Goal: Task Accomplishment & Management: Manage account settings

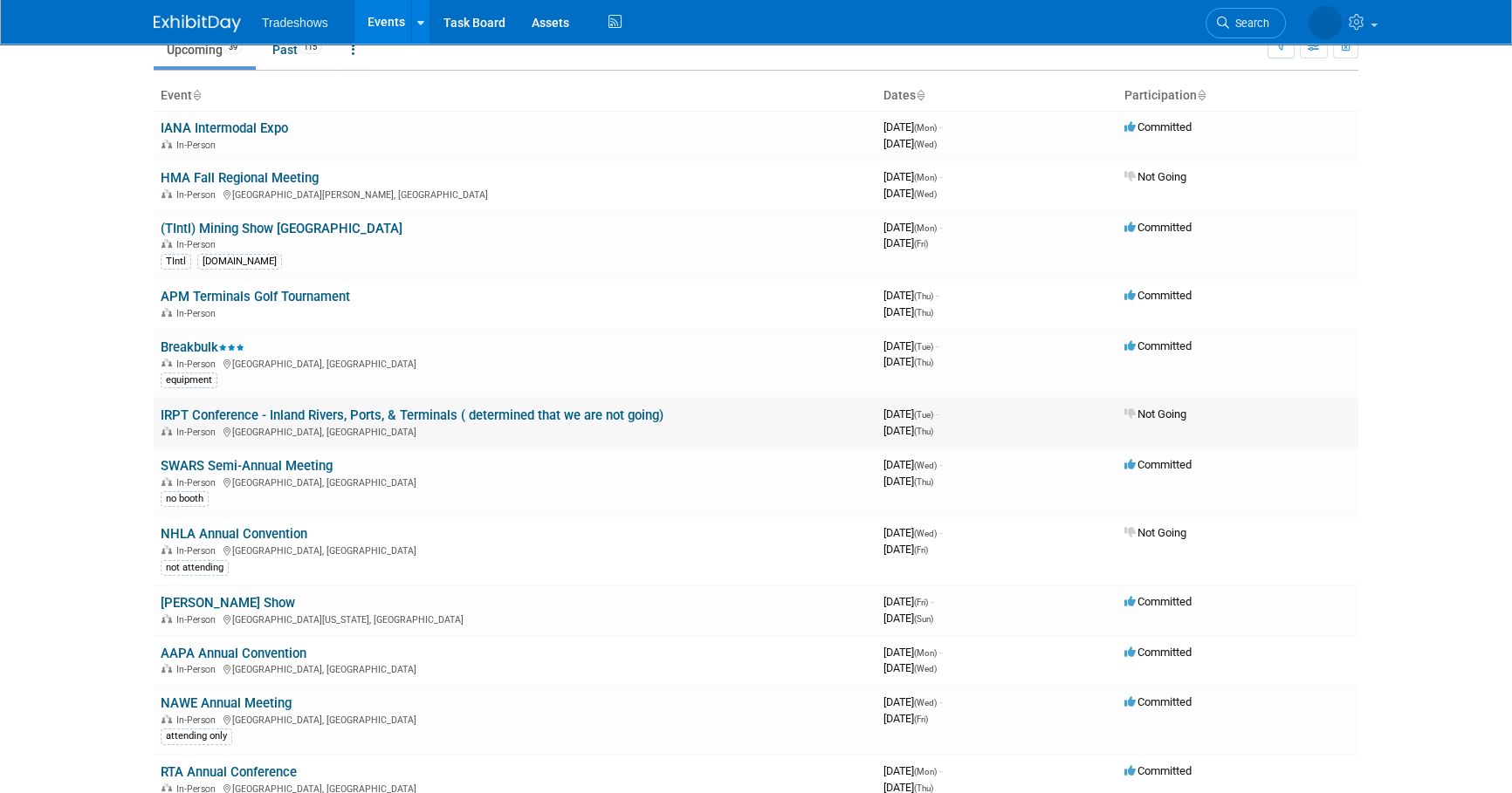
scroll to position [158, 0]
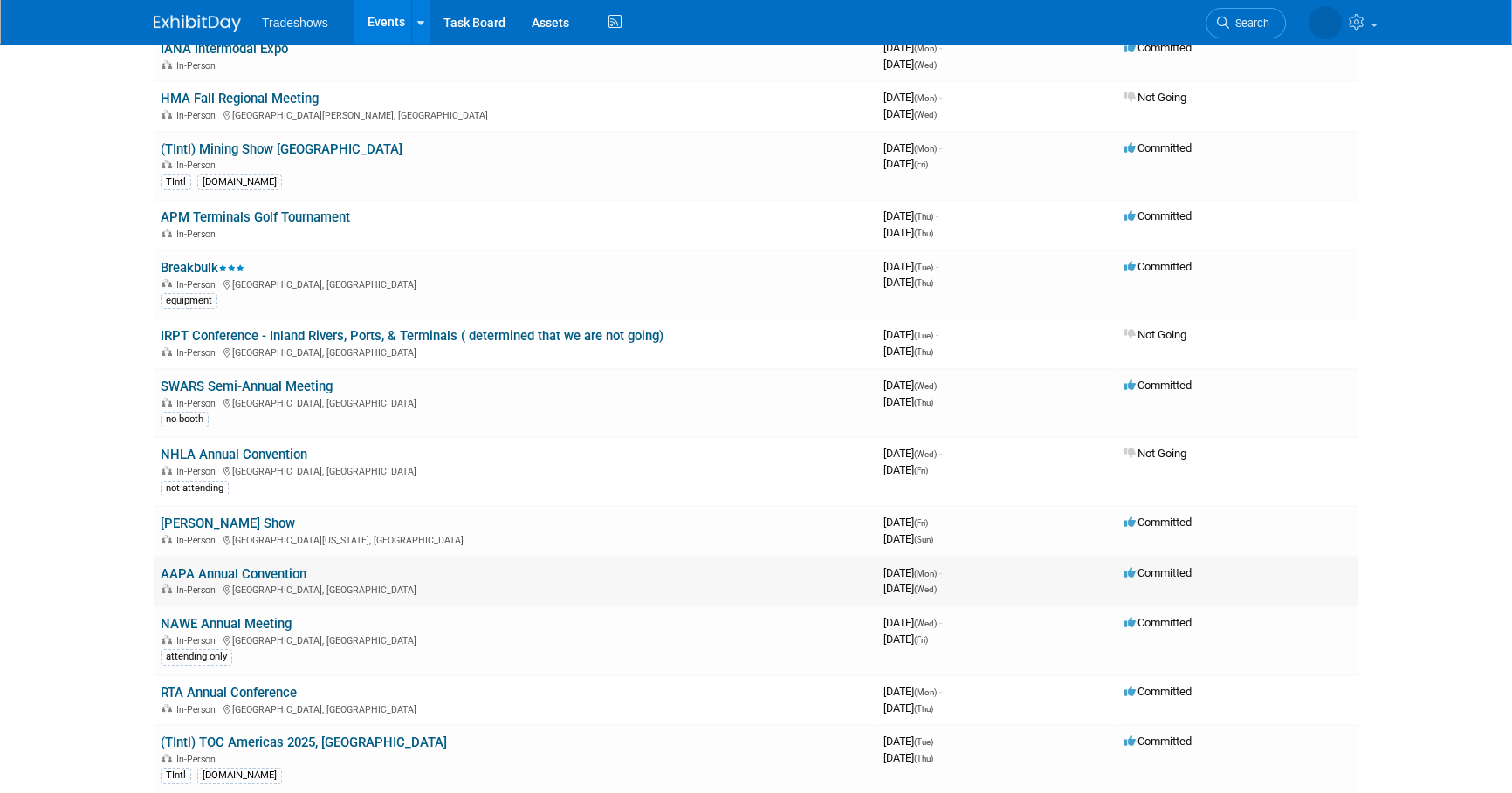
click at [179, 569] on link "AAPA Annual Convention" at bounding box center [233, 573] width 146 height 15
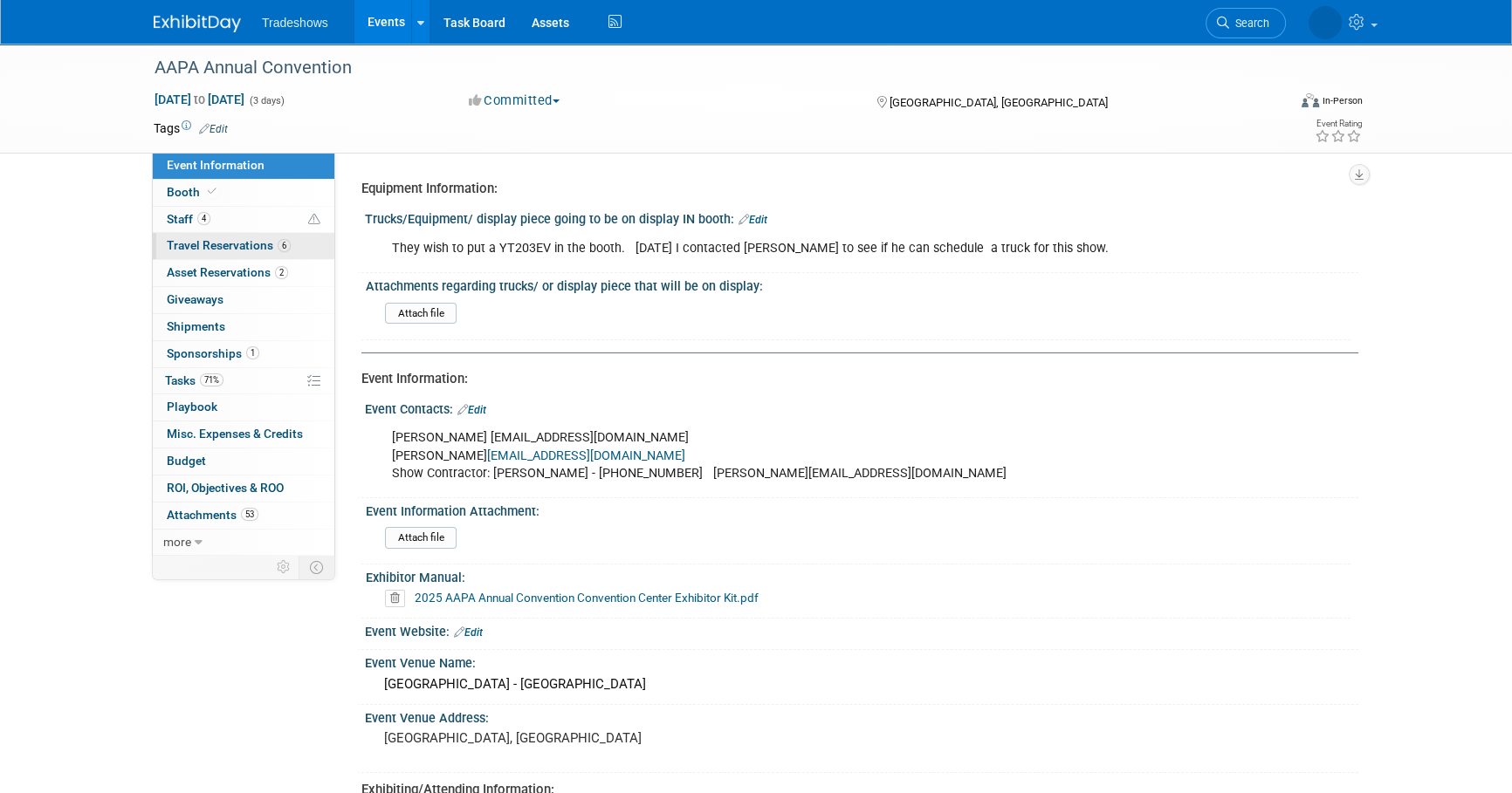
click at [202, 247] on span "Travel Reservations 6" at bounding box center [229, 244] width 124 height 14
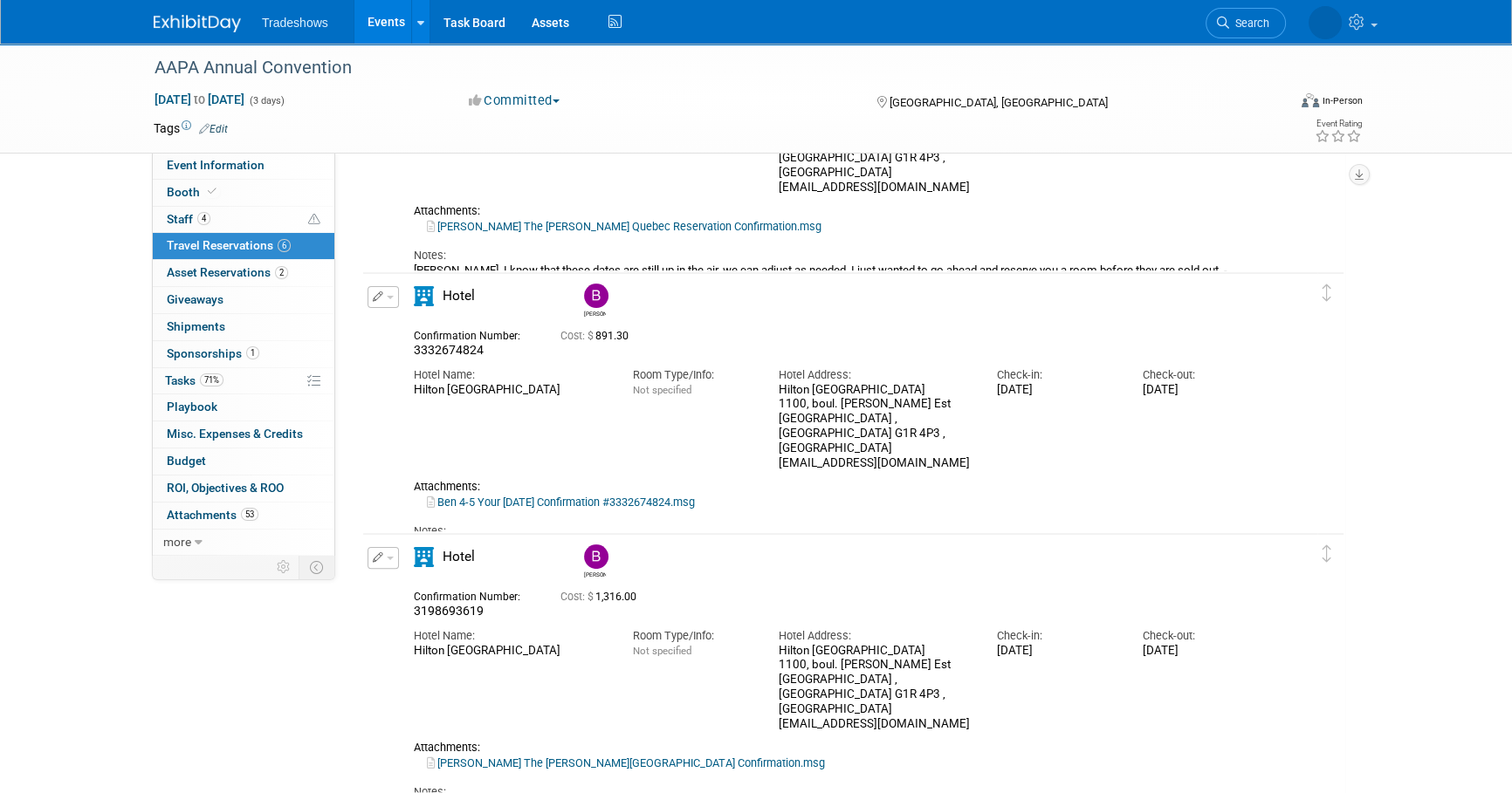
scroll to position [396, 0]
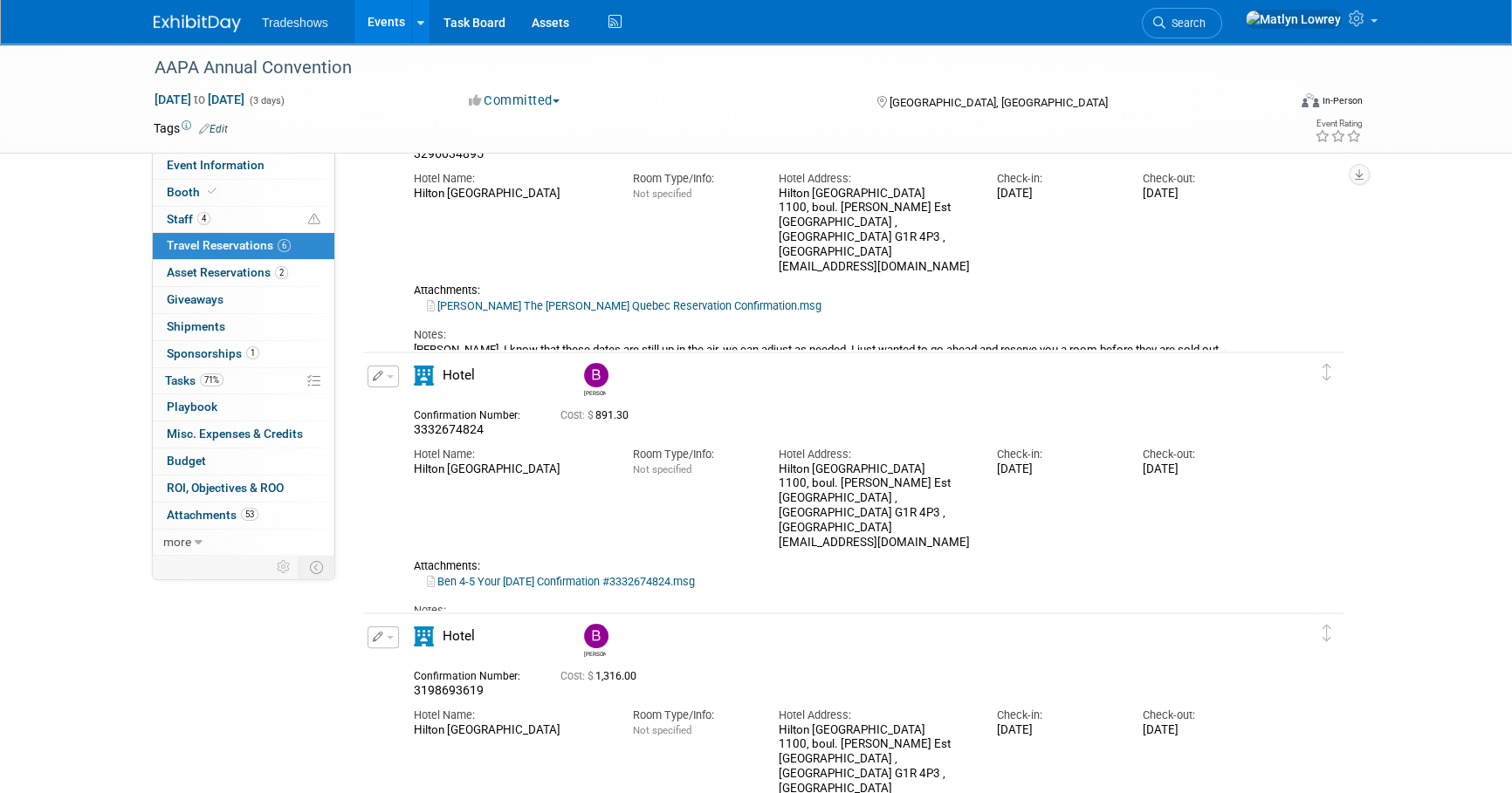
click at [378, 381] on button "button" at bounding box center [383, 376] width 31 height 22
click at [408, 399] on button "Edit Reservation" at bounding box center [442, 407] width 148 height 26
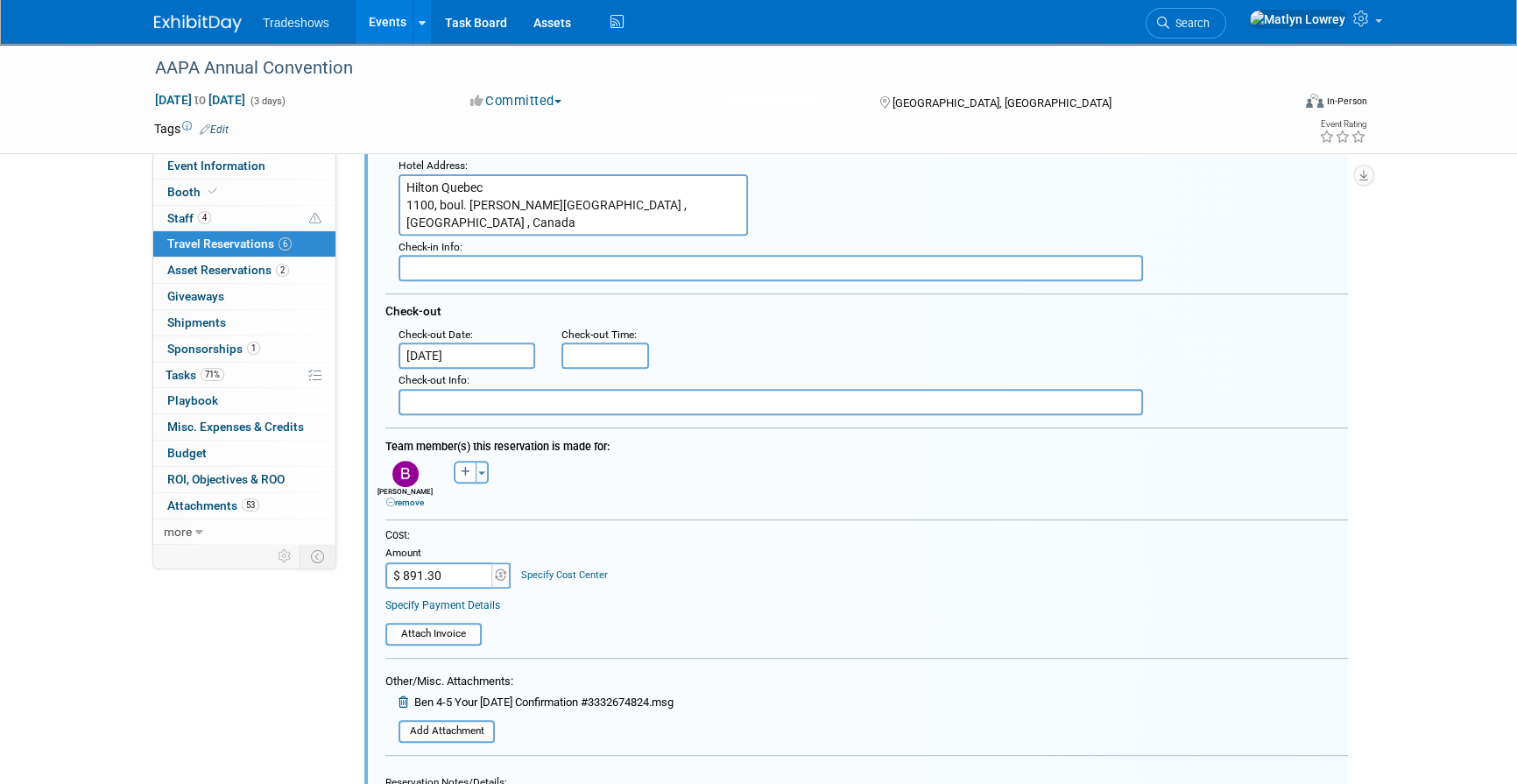
scroll to position [870, 0]
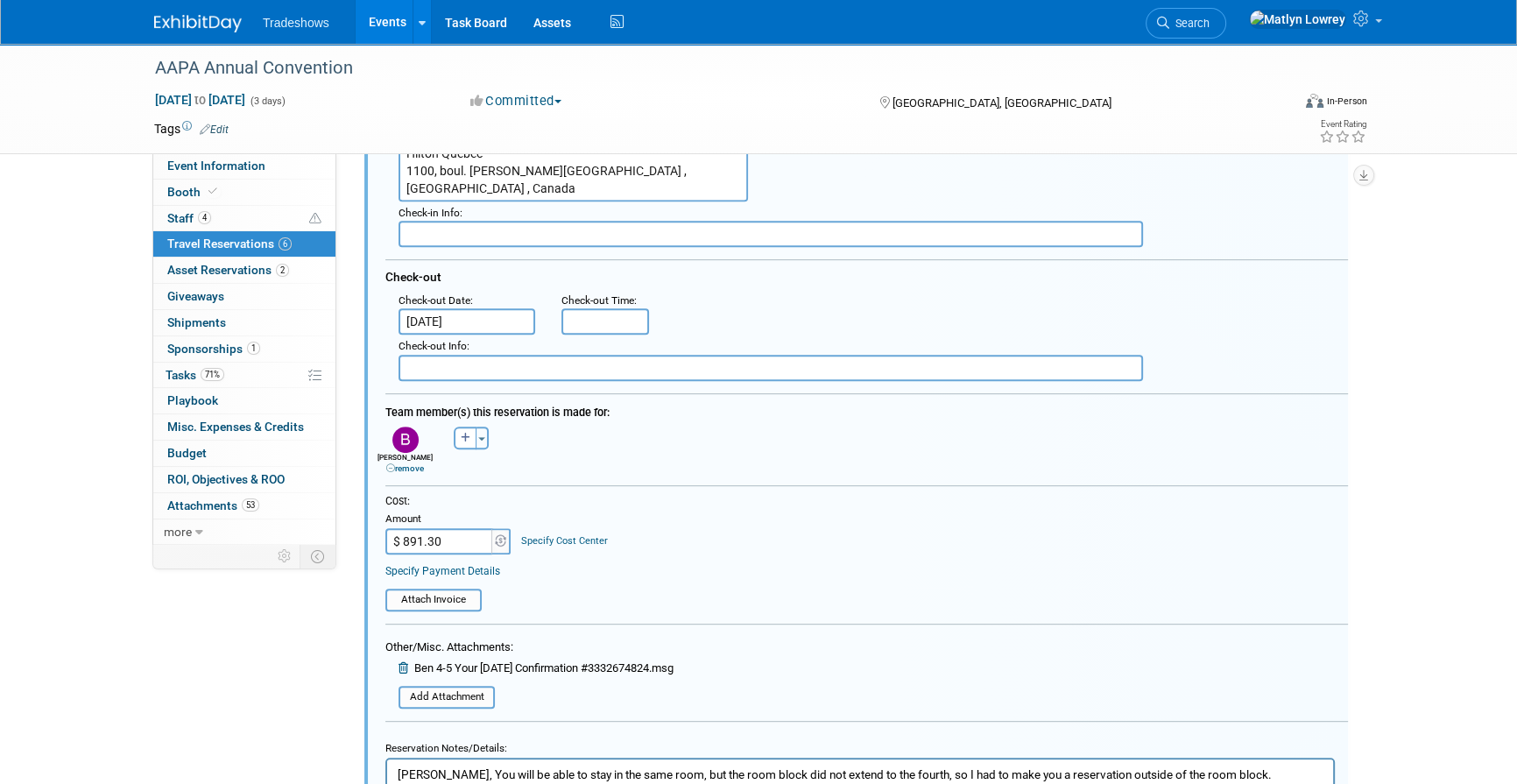
click at [448, 528] on input "$ 891.30" at bounding box center [440, 541] width 110 height 27
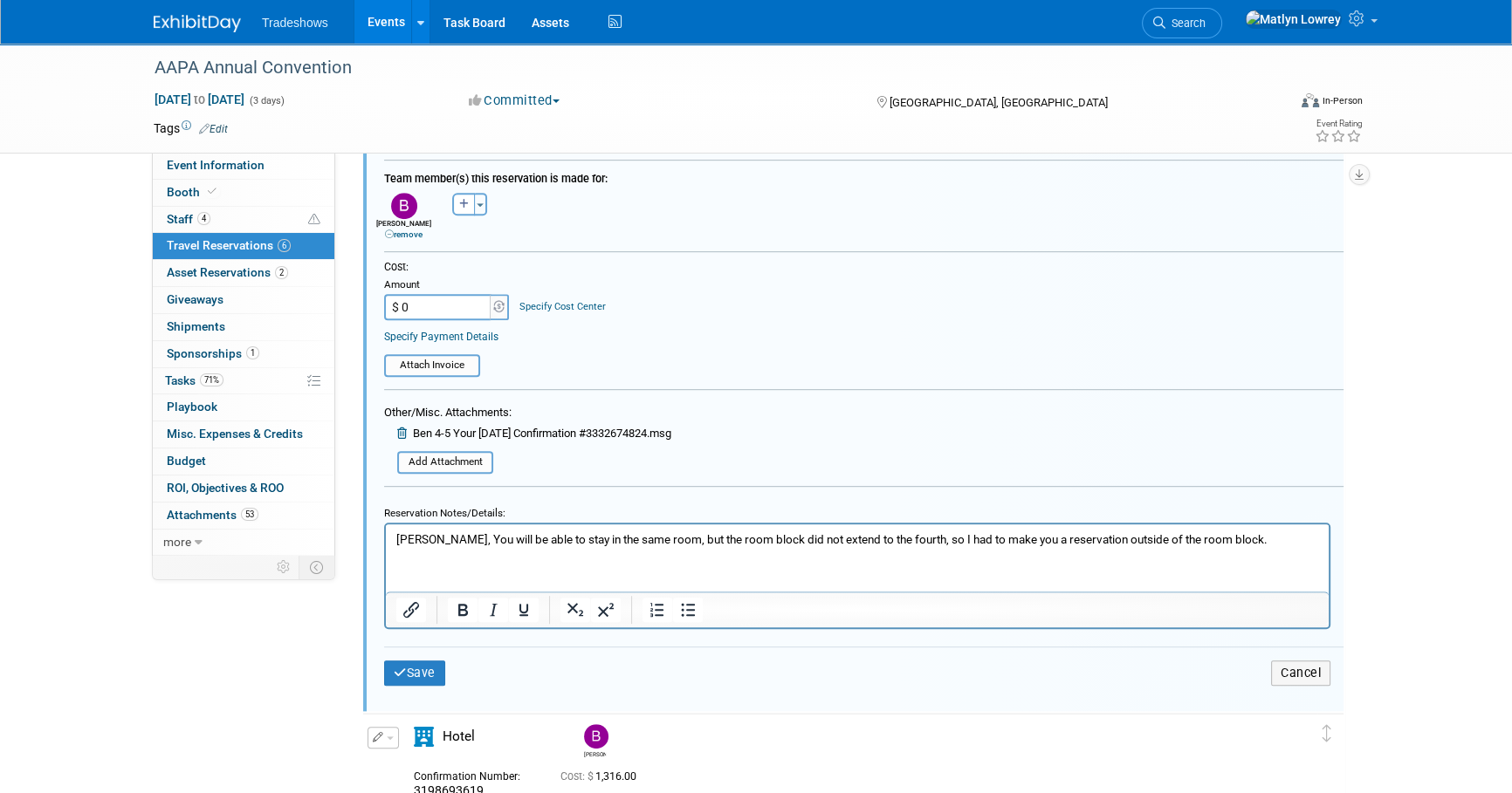
scroll to position [1106, 0]
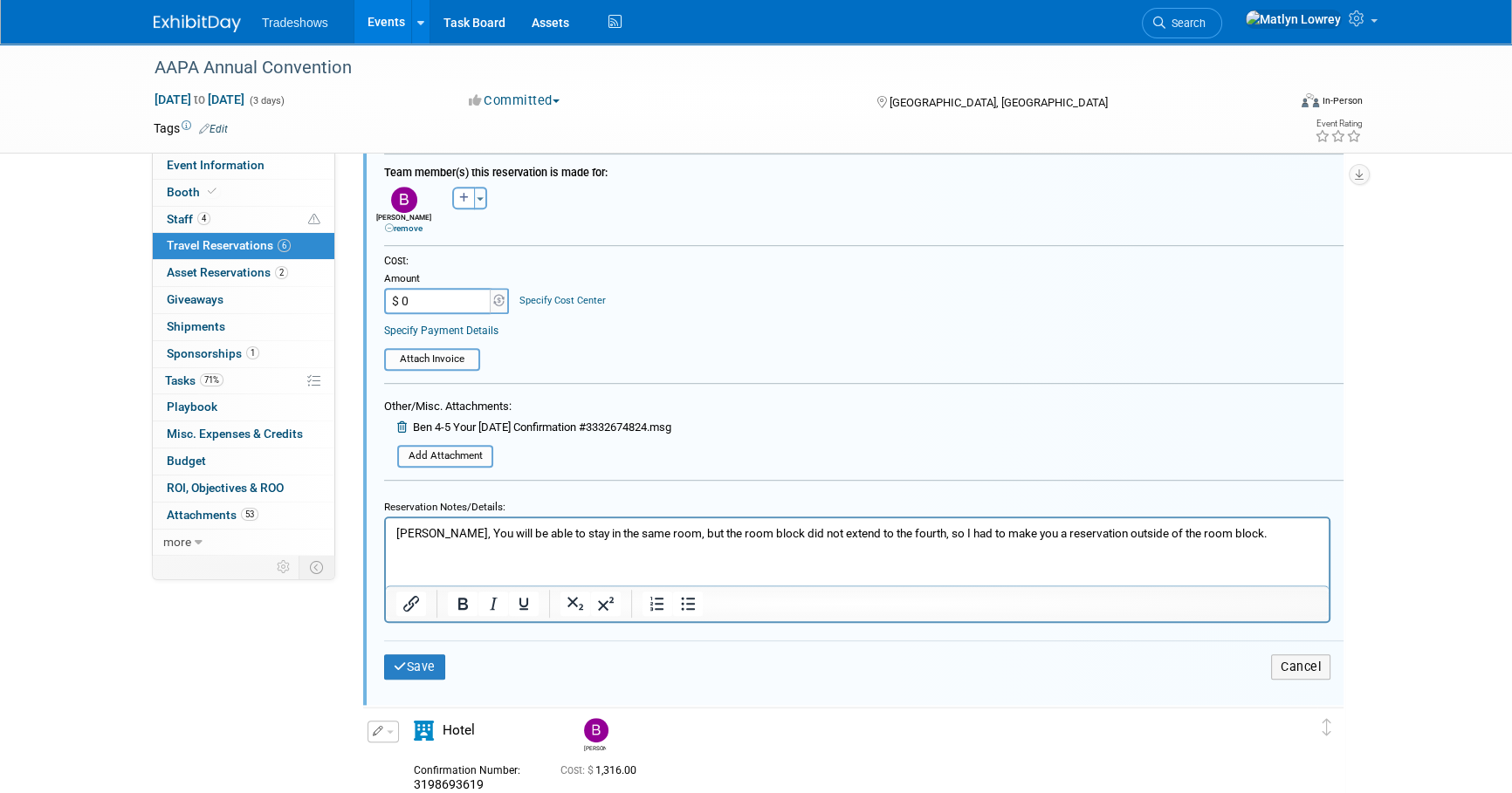
type input "$ 0.00"
click at [473, 541] on html "Ben, You will be able to stay in the same room, but the room block did not exte…" at bounding box center [857, 530] width 943 height 24
click at [1230, 524] on p "Ben, You will be able to stay in the same room, but the room block did not exte…" at bounding box center [858, 532] width 923 height 16
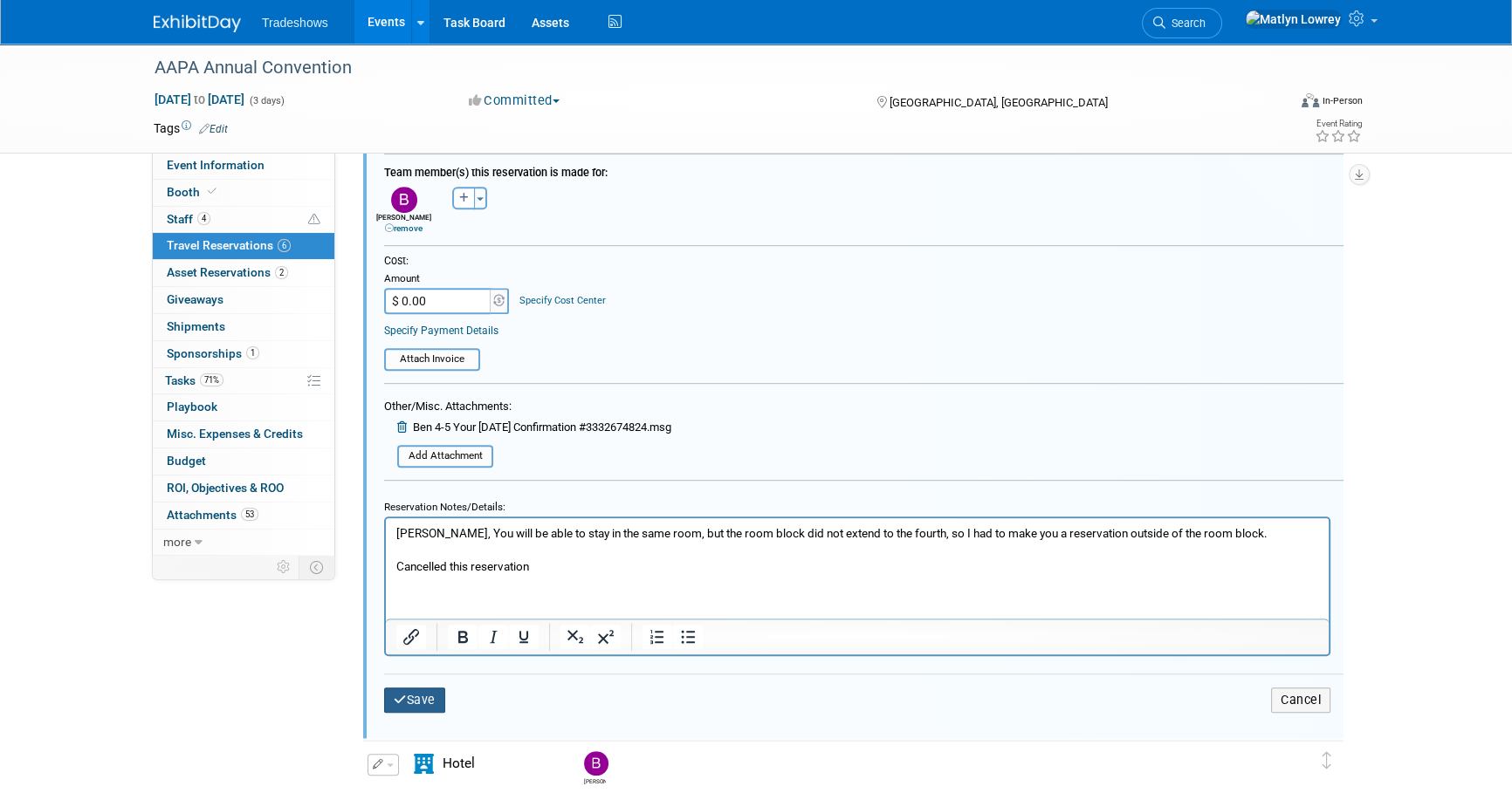
click at [418, 692] on button "Save" at bounding box center [414, 700] width 61 height 26
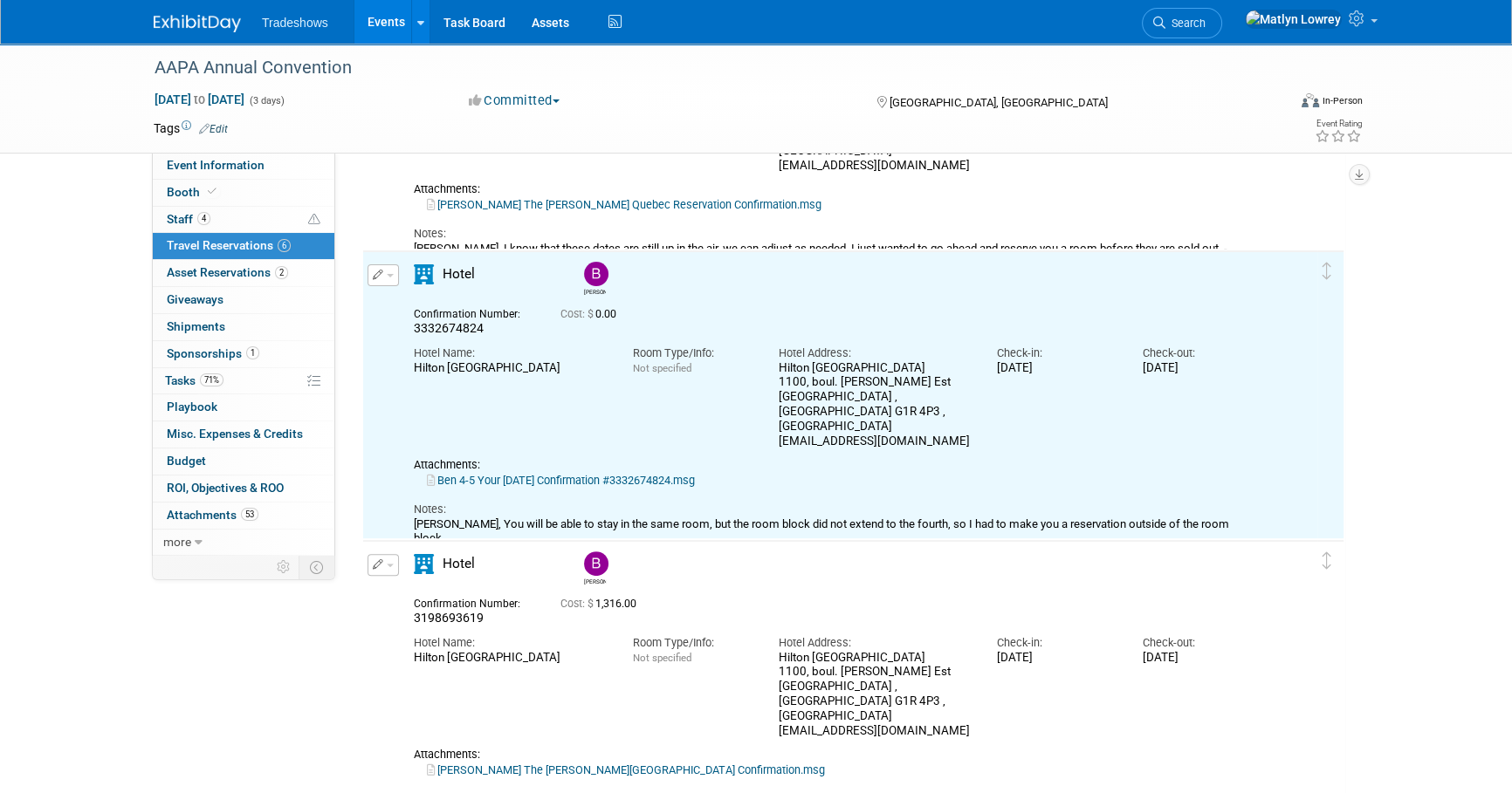
scroll to position [401, 0]
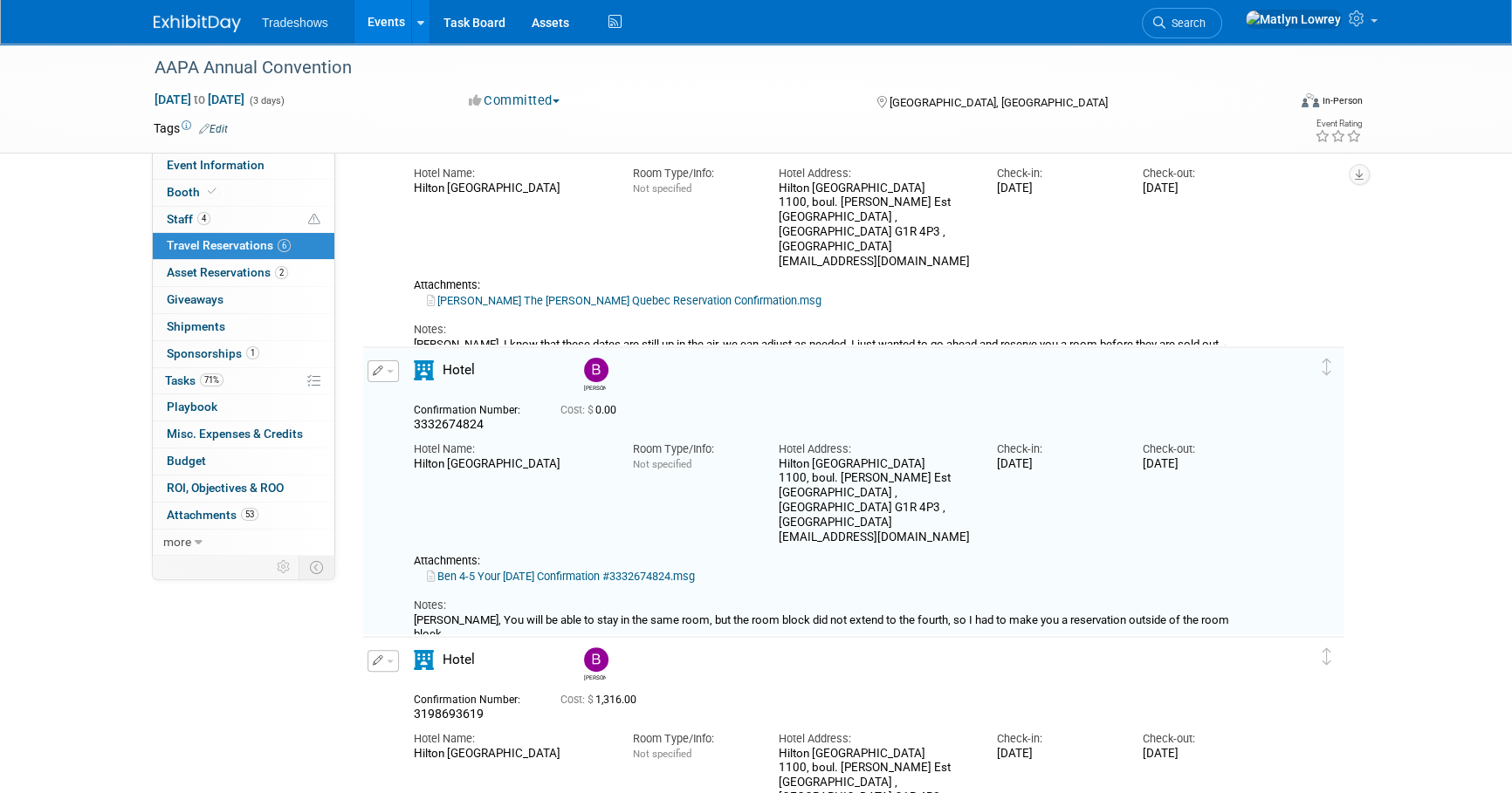
click at [378, 373] on icon "button" at bounding box center [378, 370] width 11 height 10
click at [628, 457] on div "Room Type/Info: Not specified" at bounding box center [692, 452] width 146 height 38
click at [365, 372] on div "Edit Reservation Delete Reservation" at bounding box center [381, 376] width 37 height 32
click at [388, 374] on button "button" at bounding box center [383, 371] width 31 height 22
click at [424, 425] on span "Delete Reservation" at bounding box center [452, 429] width 109 height 14
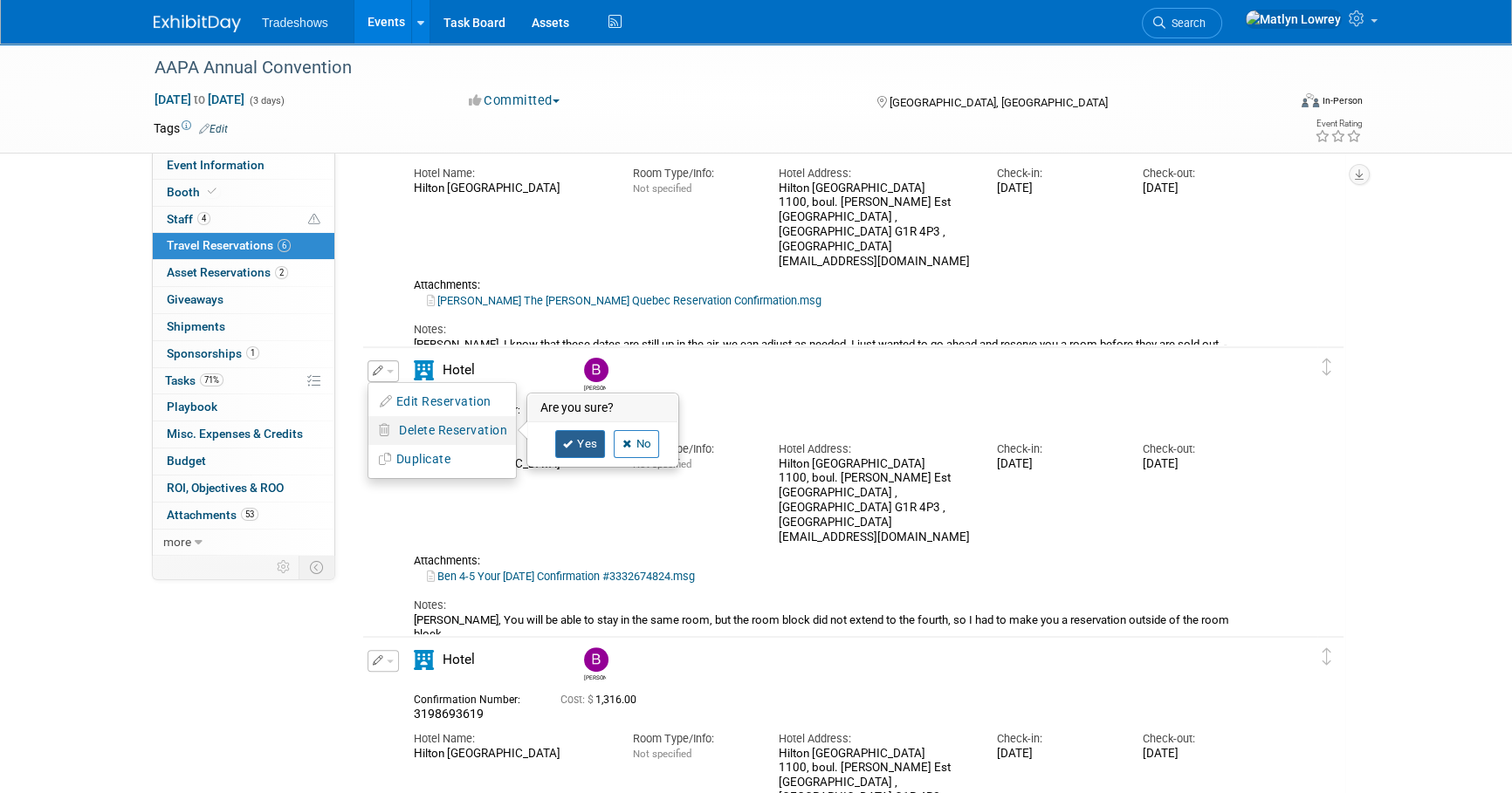
click at [571, 439] on icon at bounding box center [567, 444] width 10 height 10
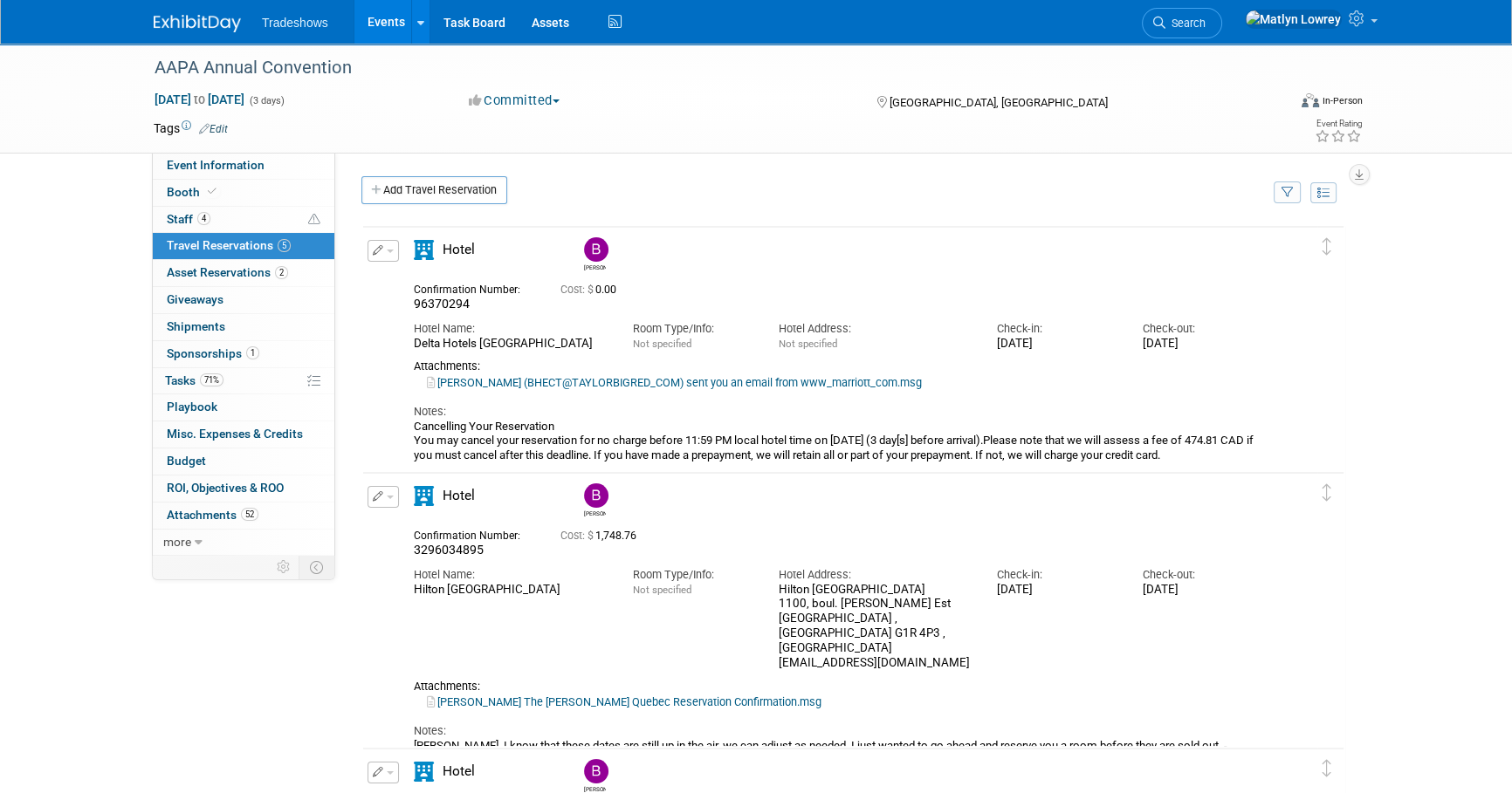
scroll to position [0, 0]
click at [378, 247] on icon "button" at bounding box center [378, 250] width 11 height 10
click at [403, 269] on button "Edit Reservation" at bounding box center [442, 282] width 148 height 26
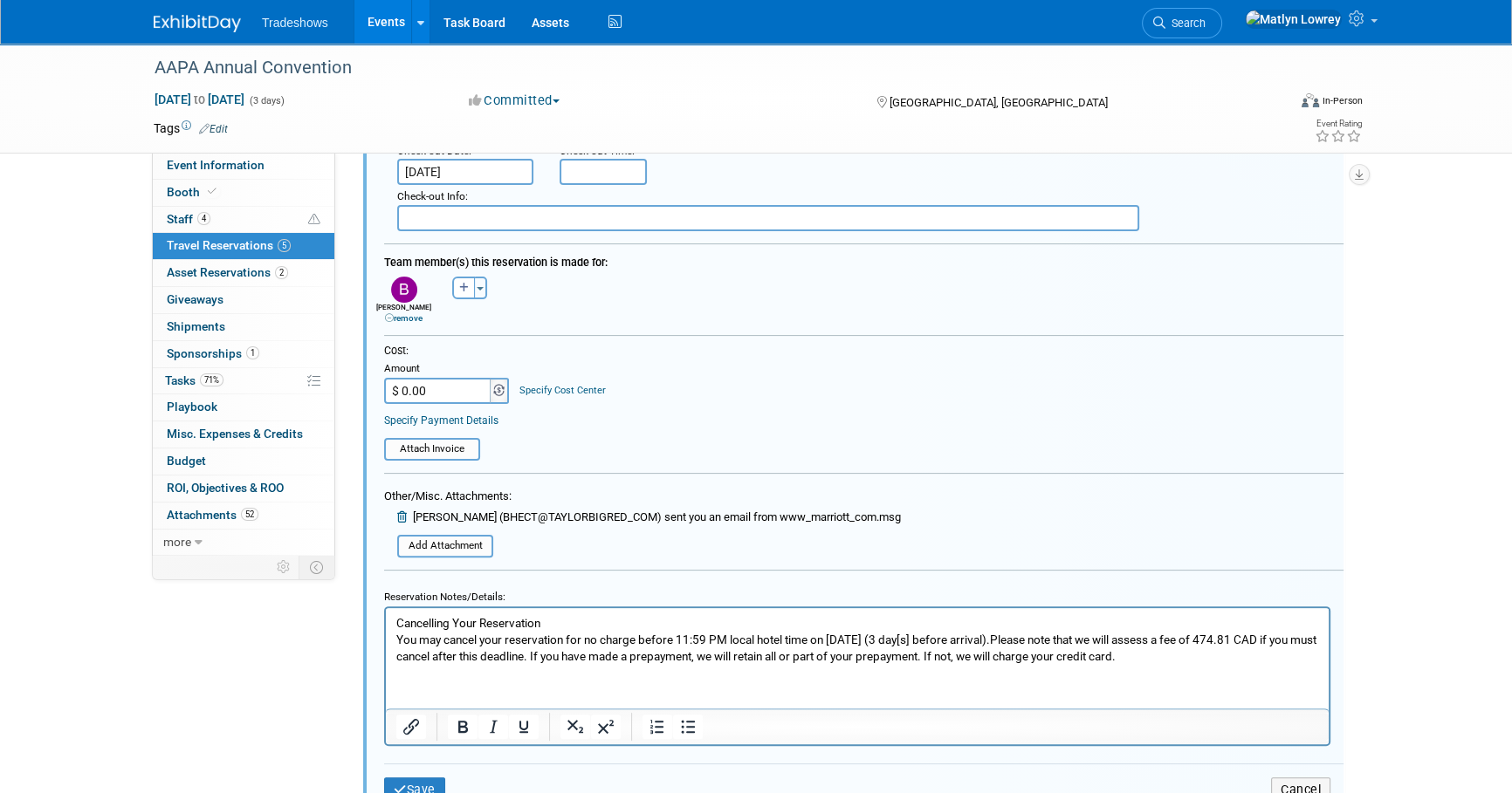
scroll to position [504, 0]
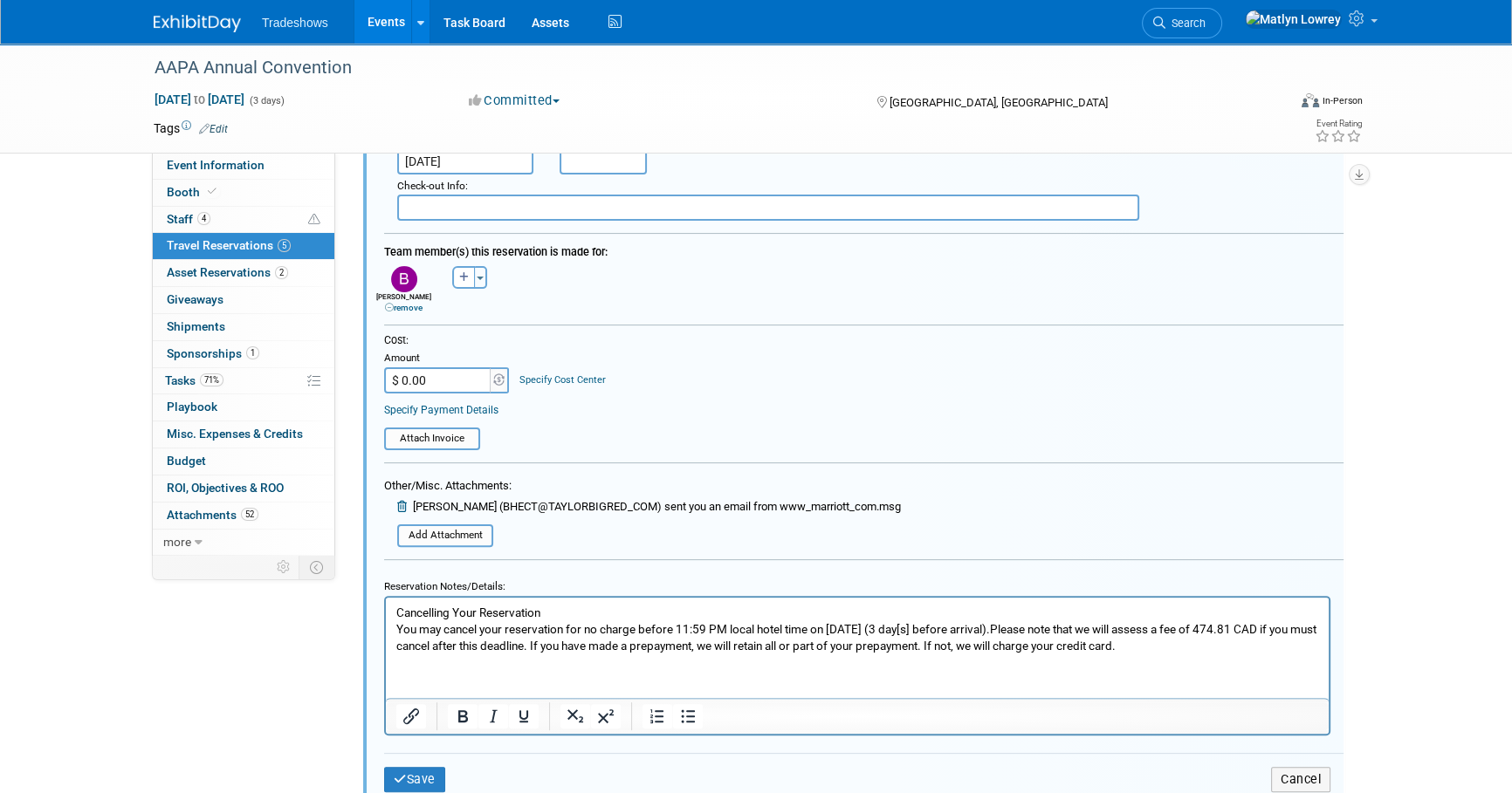
click at [445, 376] on input "$ 0.00" at bounding box center [439, 380] width 109 height 26
type input "$ 474.81"
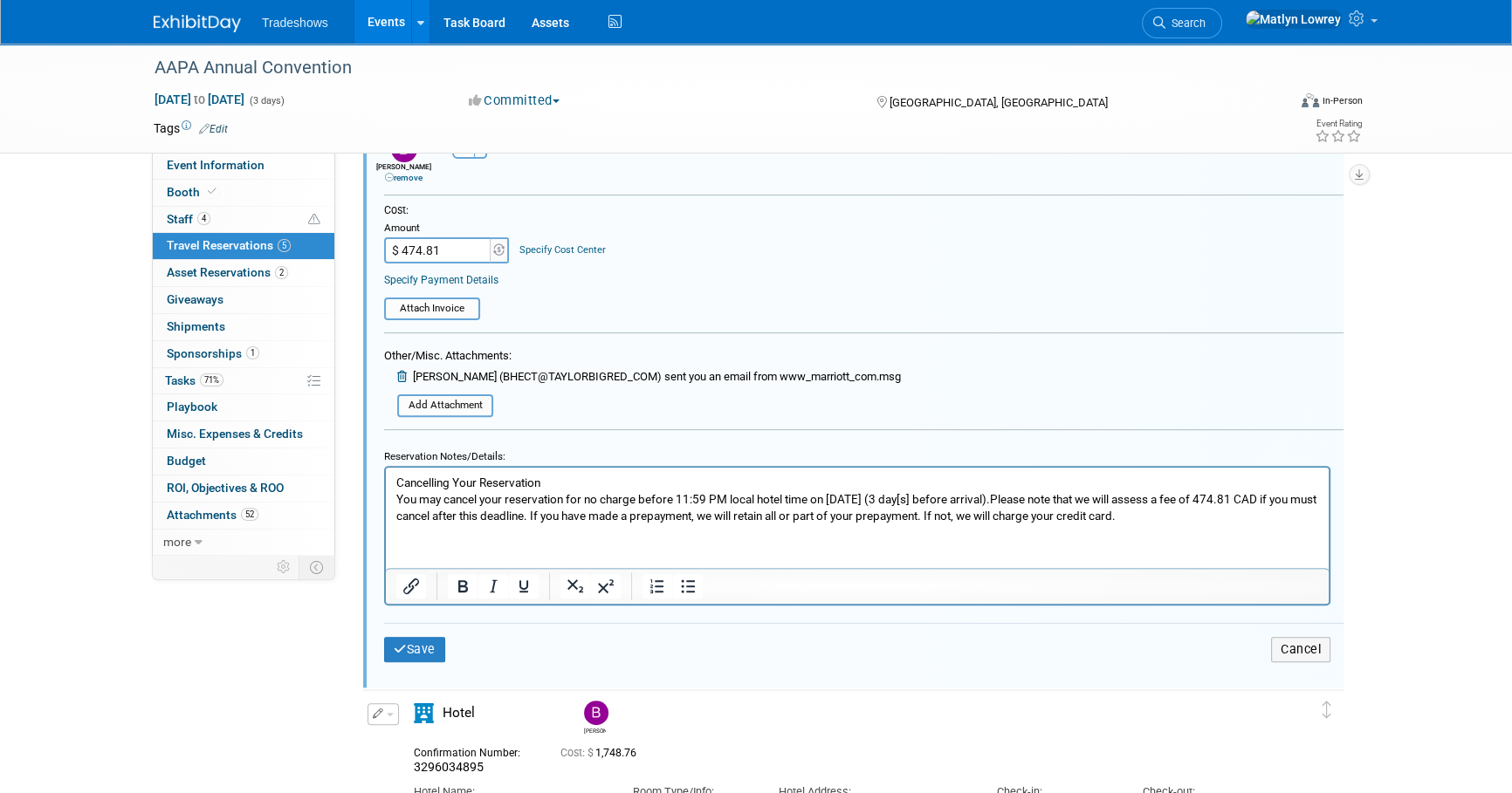
scroll to position [663, 0]
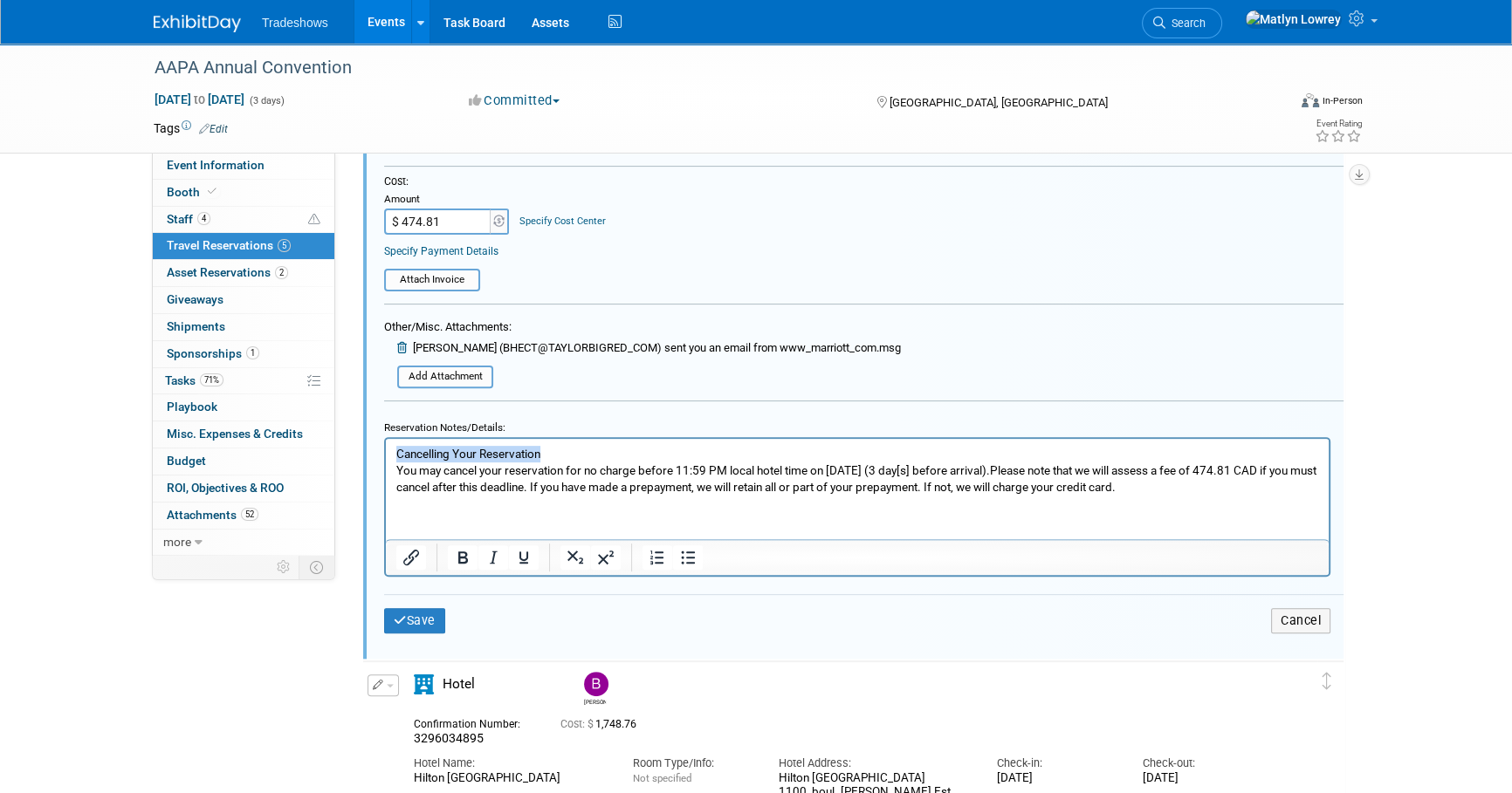
drag, startPoint x: 546, startPoint y: 451, endPoint x: 361, endPoint y: 440, distance: 185.3
click at [386, 440] on html "Cancelling Your Reservation You may cancel your reservation for no charge befor…" at bounding box center [857, 466] width 943 height 57
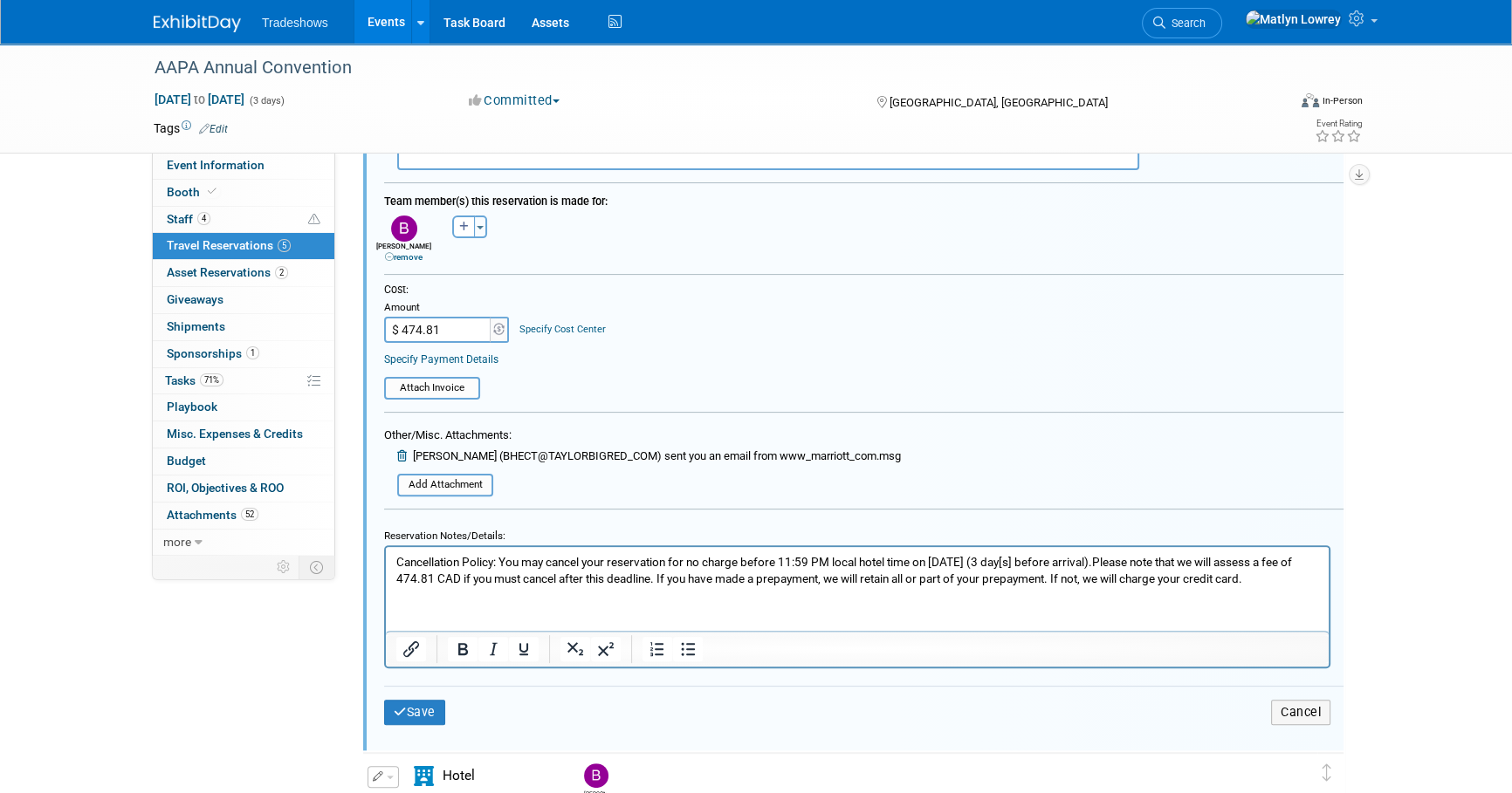
scroll to position [634, 0]
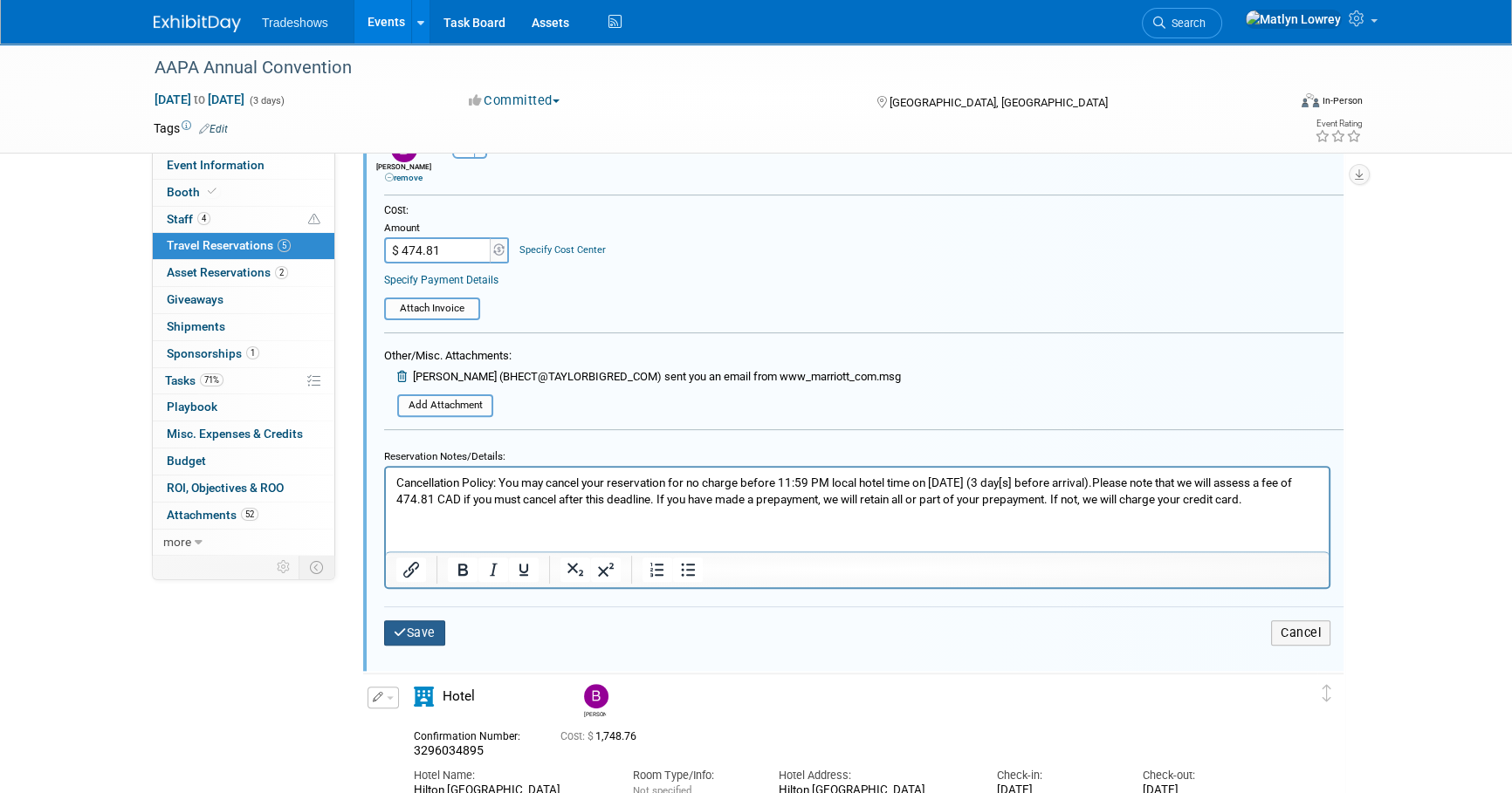
click at [418, 630] on button "Save" at bounding box center [414, 633] width 61 height 26
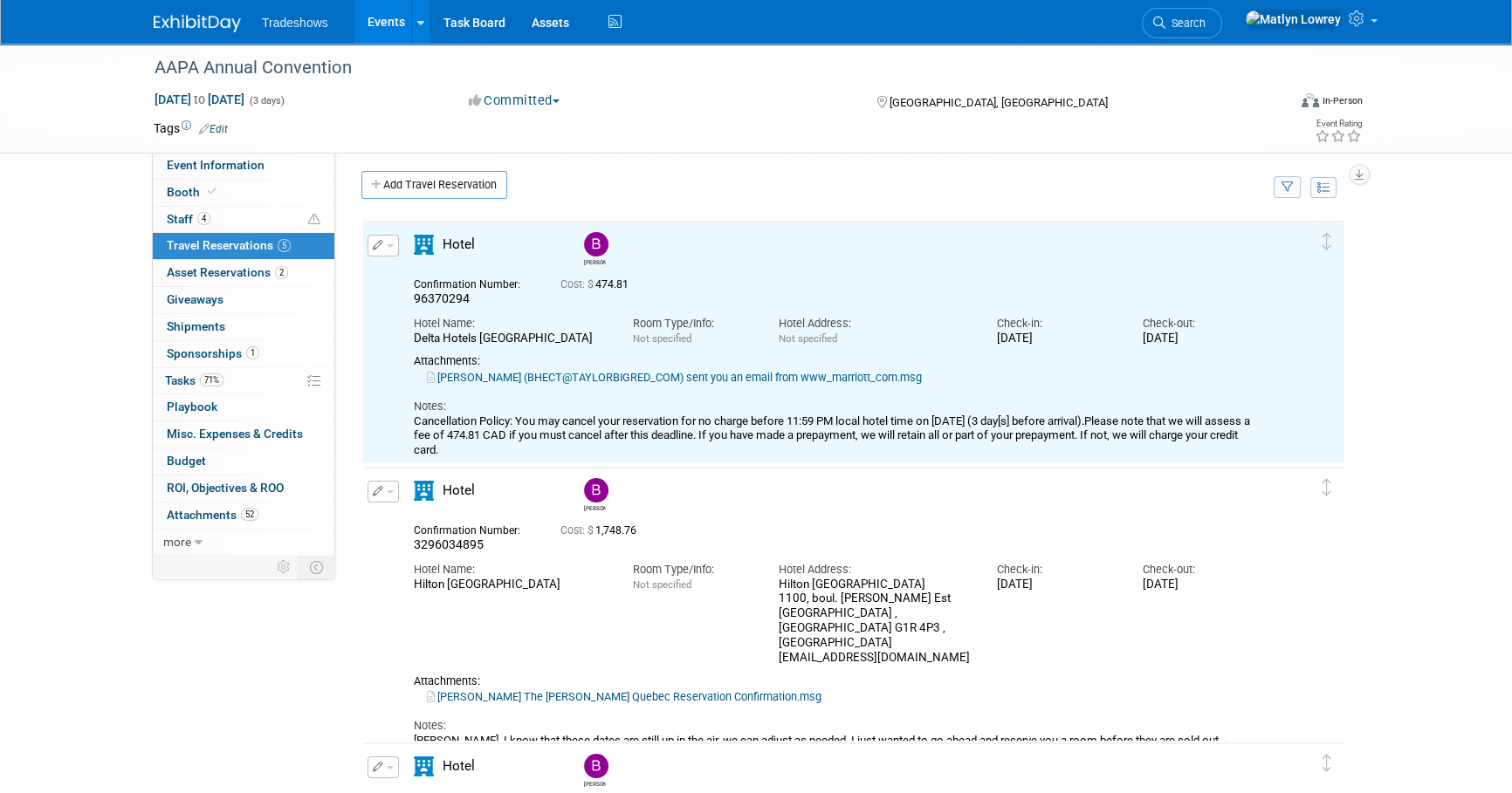
scroll to position [0, 0]
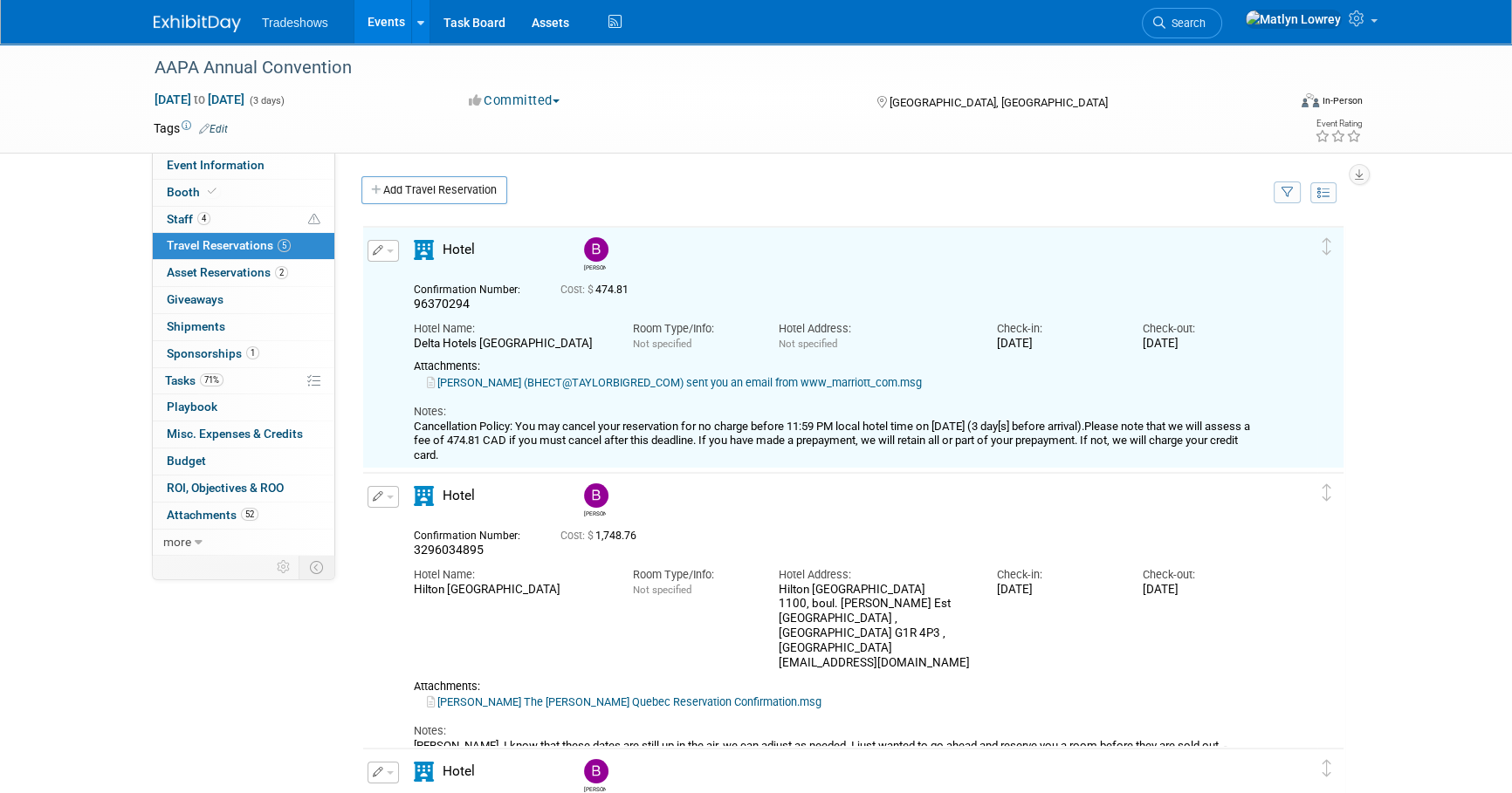
click at [586, 387] on link "Hecht Ben (BHECT@TAYLORBIGRED_COM) sent you an email from www_marriott_com.msg" at bounding box center [674, 383] width 495 height 13
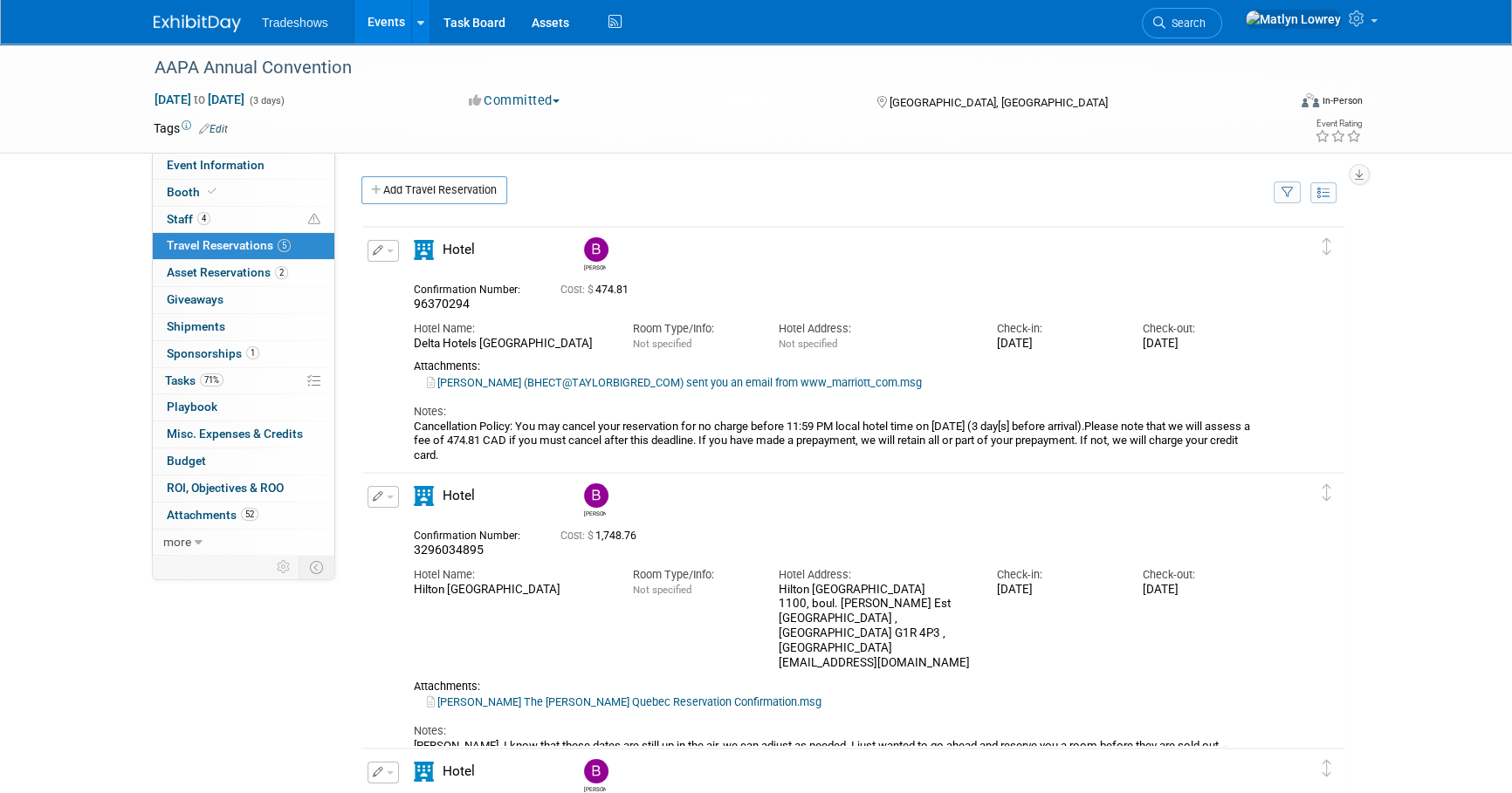
click at [374, 245] on icon "button" at bounding box center [378, 250] width 11 height 10
click at [412, 277] on button "Edit Reservation" at bounding box center [442, 282] width 148 height 26
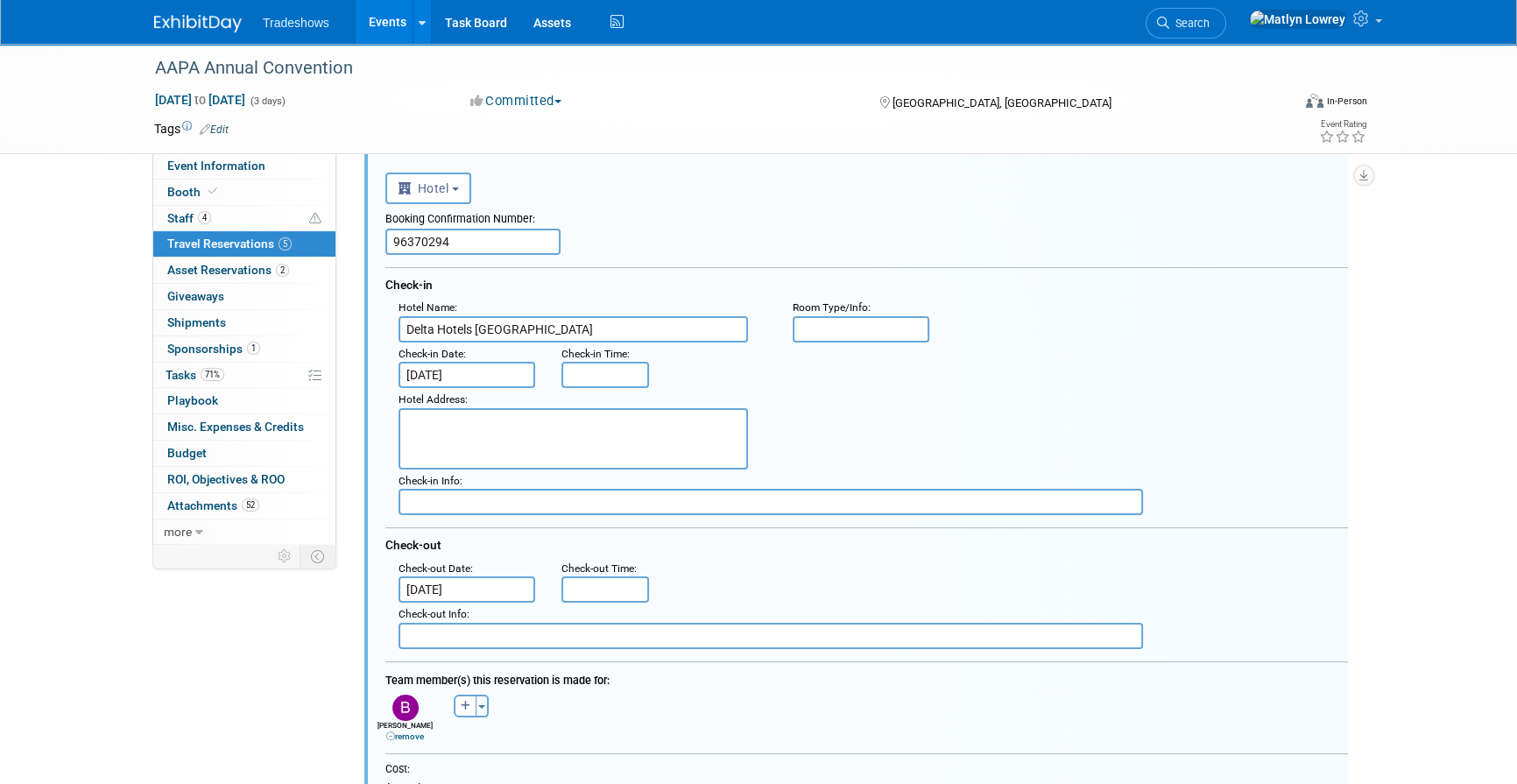
scroll to position [108, 0]
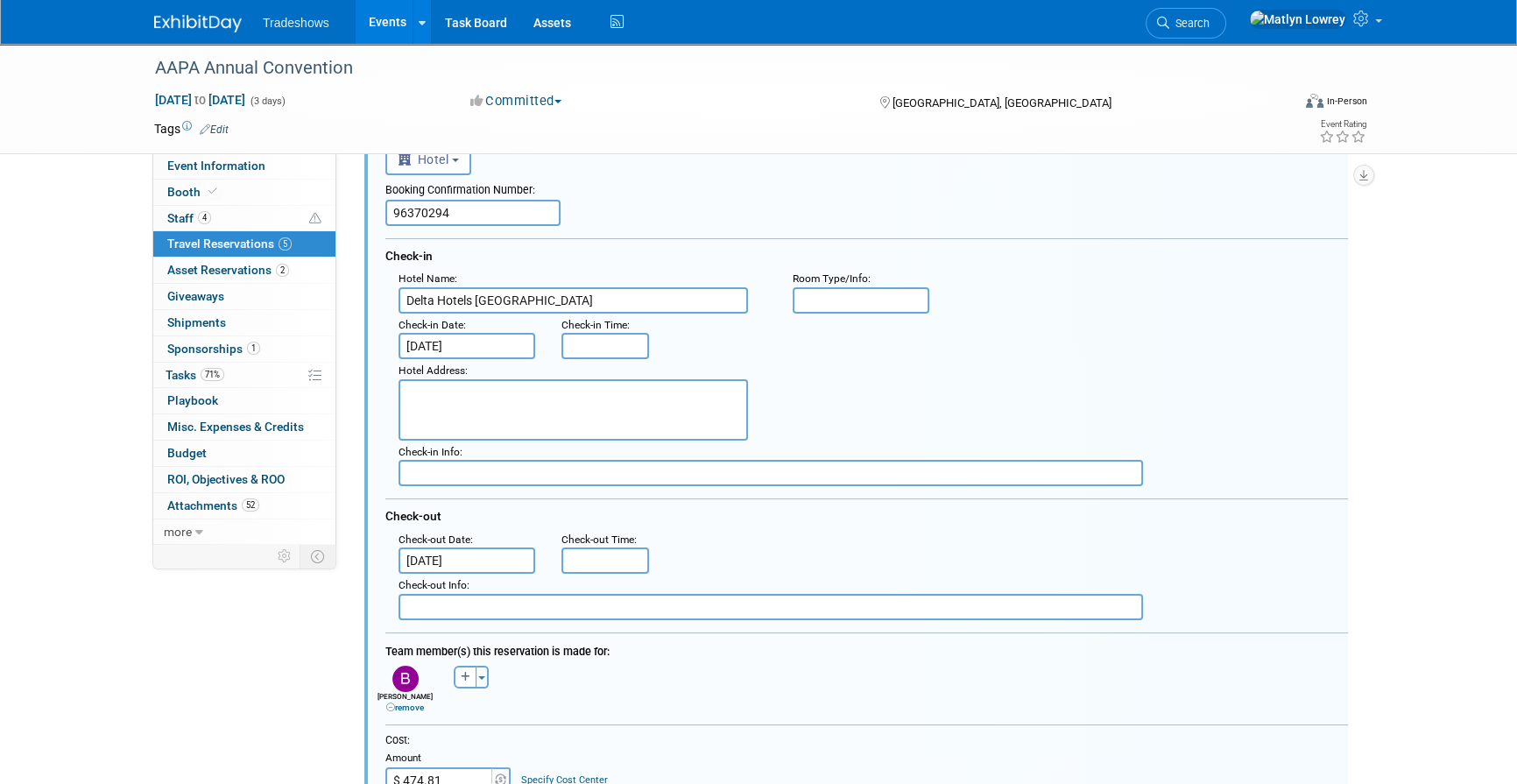
click at [488, 401] on textarea at bounding box center [573, 409] width 350 height 61
click at [473, 398] on textarea at bounding box center [573, 409] width 350 height 61
paste textarea "Location 690 Boul René Lévesque Est Quebec City, Quebec, Canada, G1R 5A8 Teleph…"
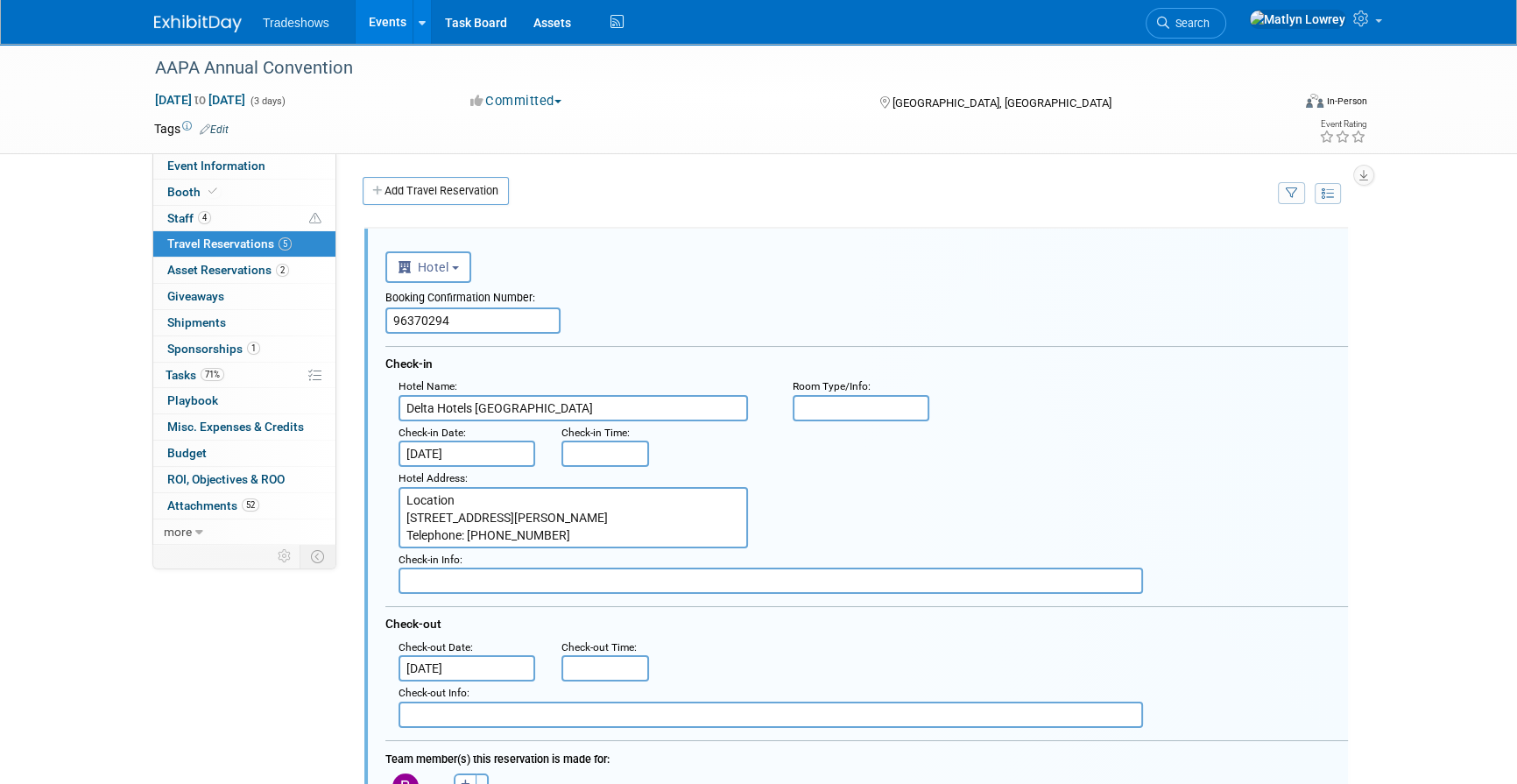
scroll to position [0, 0]
click at [455, 499] on textarea "Location 690 Boul René Lévesque Est Quebec City, Quebec, Canada, G1R 5A8 Teleph…" at bounding box center [573, 517] width 350 height 61
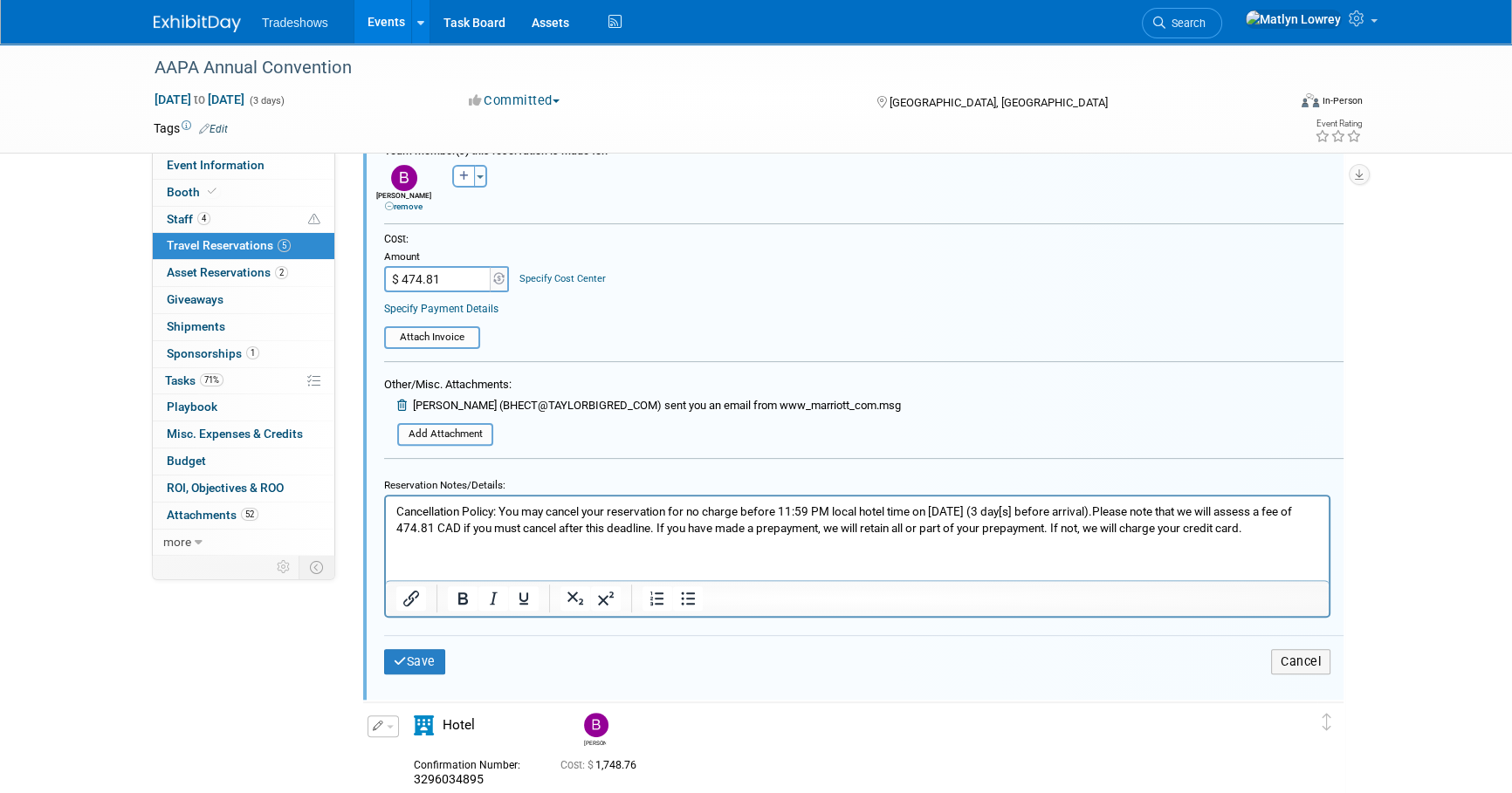
scroll to position [634, 0]
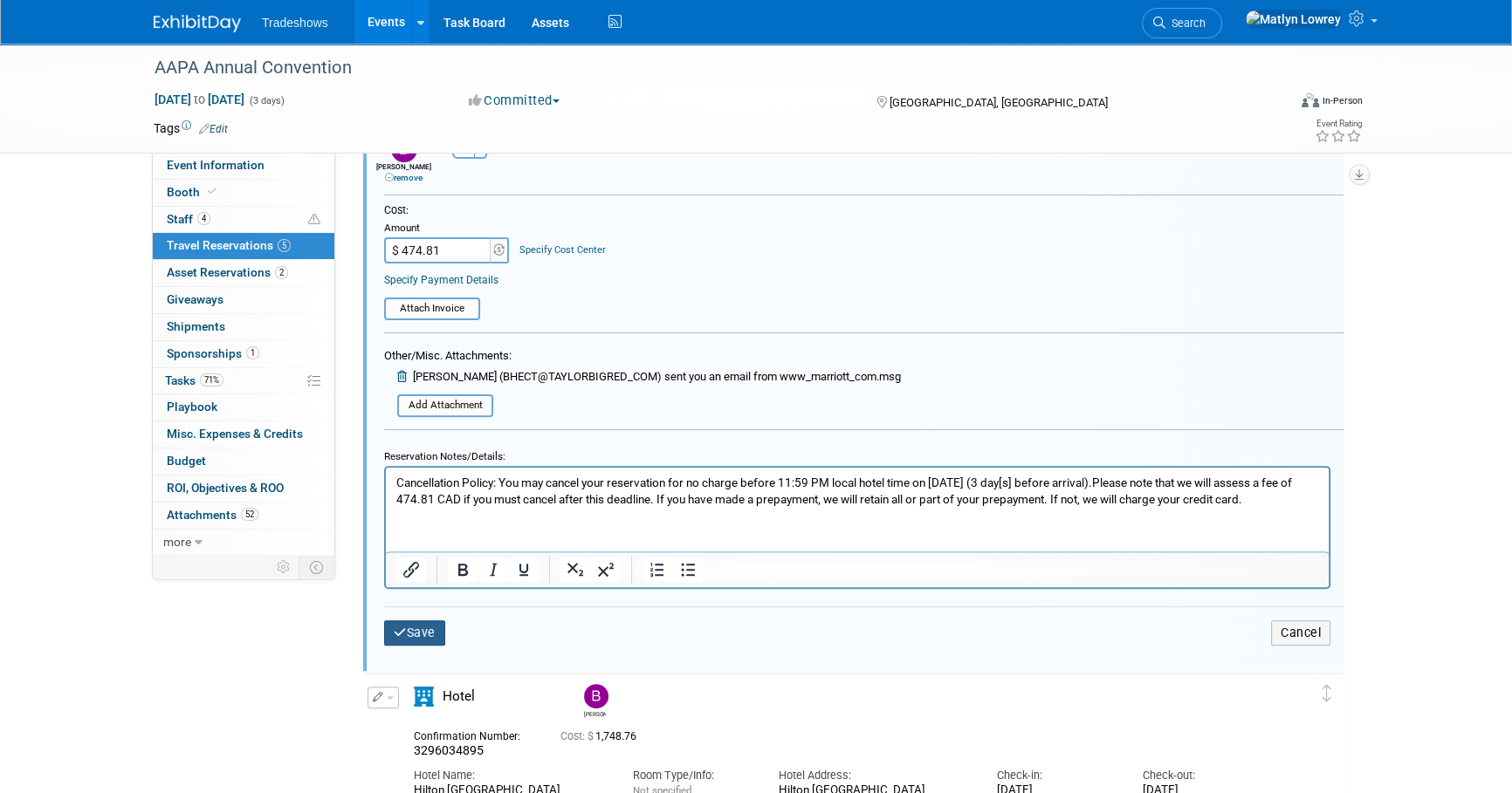
type textarea "690 Boul René Lévesque Est Quebec City, Quebec, Canada, G1R 5A8 Telephone: +1 4…"
click at [432, 621] on button "Save" at bounding box center [414, 633] width 61 height 26
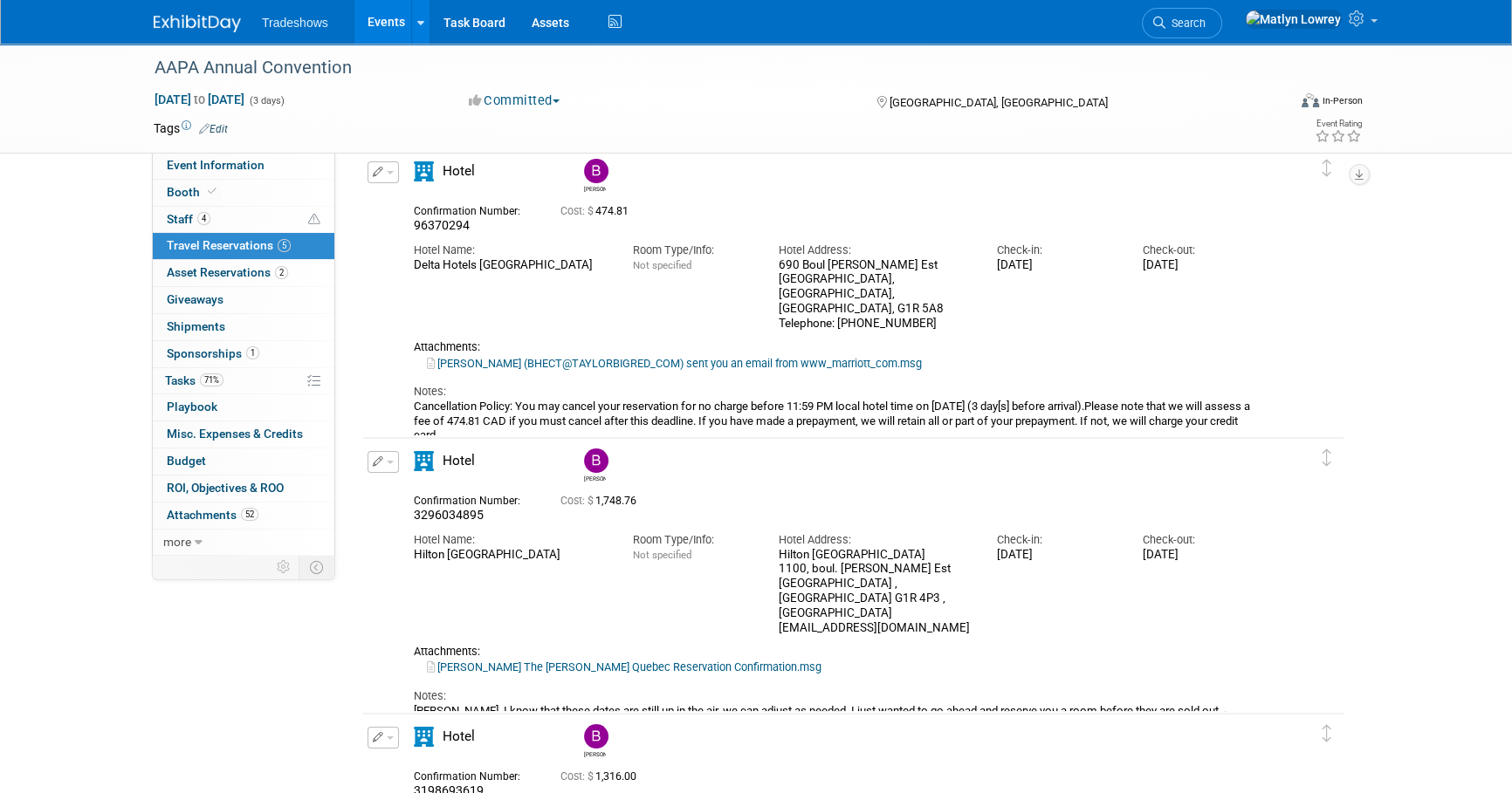
scroll to position [158, 0]
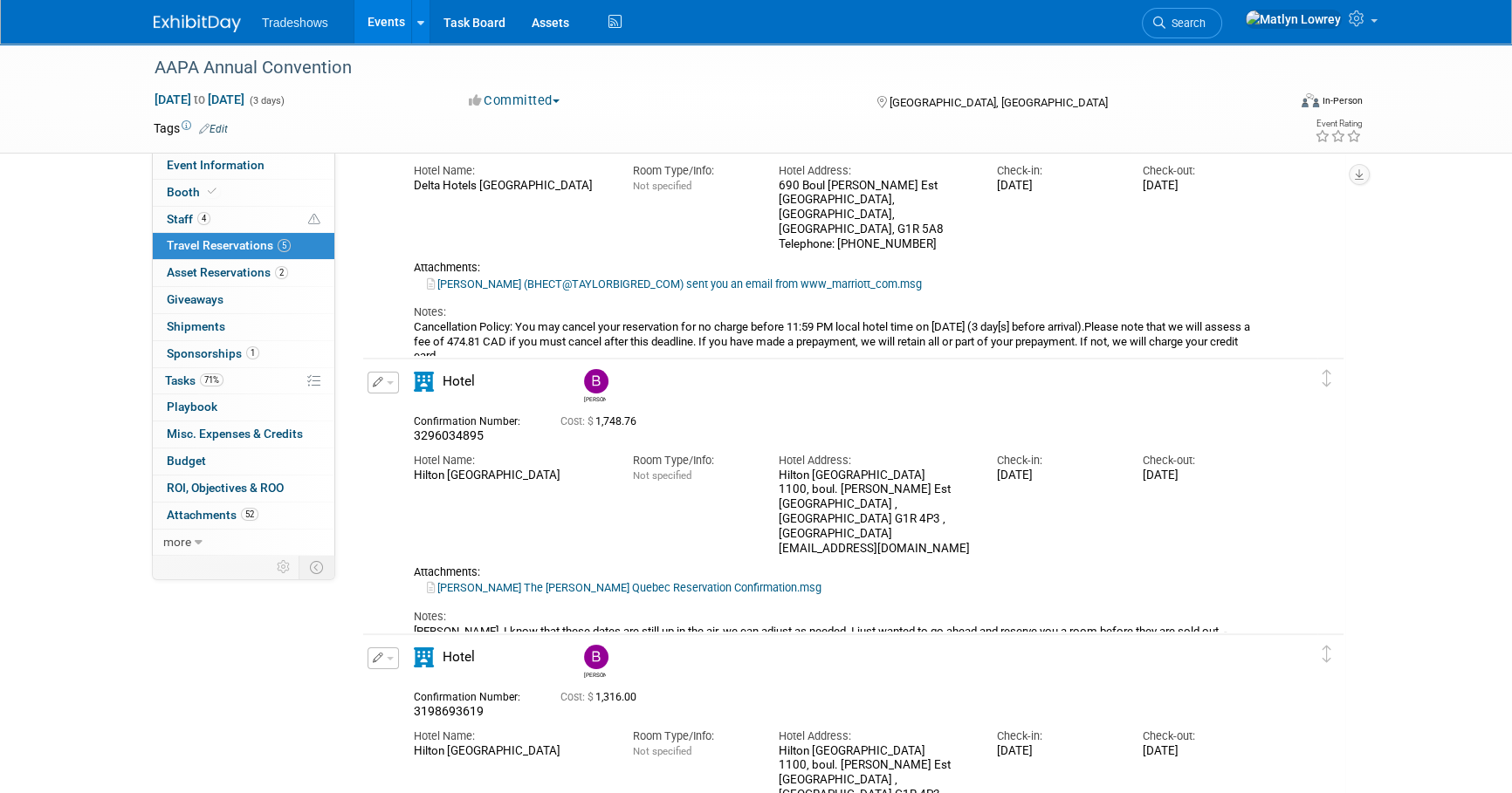
click at [374, 26] on link "Events" at bounding box center [387, 22] width 64 height 44
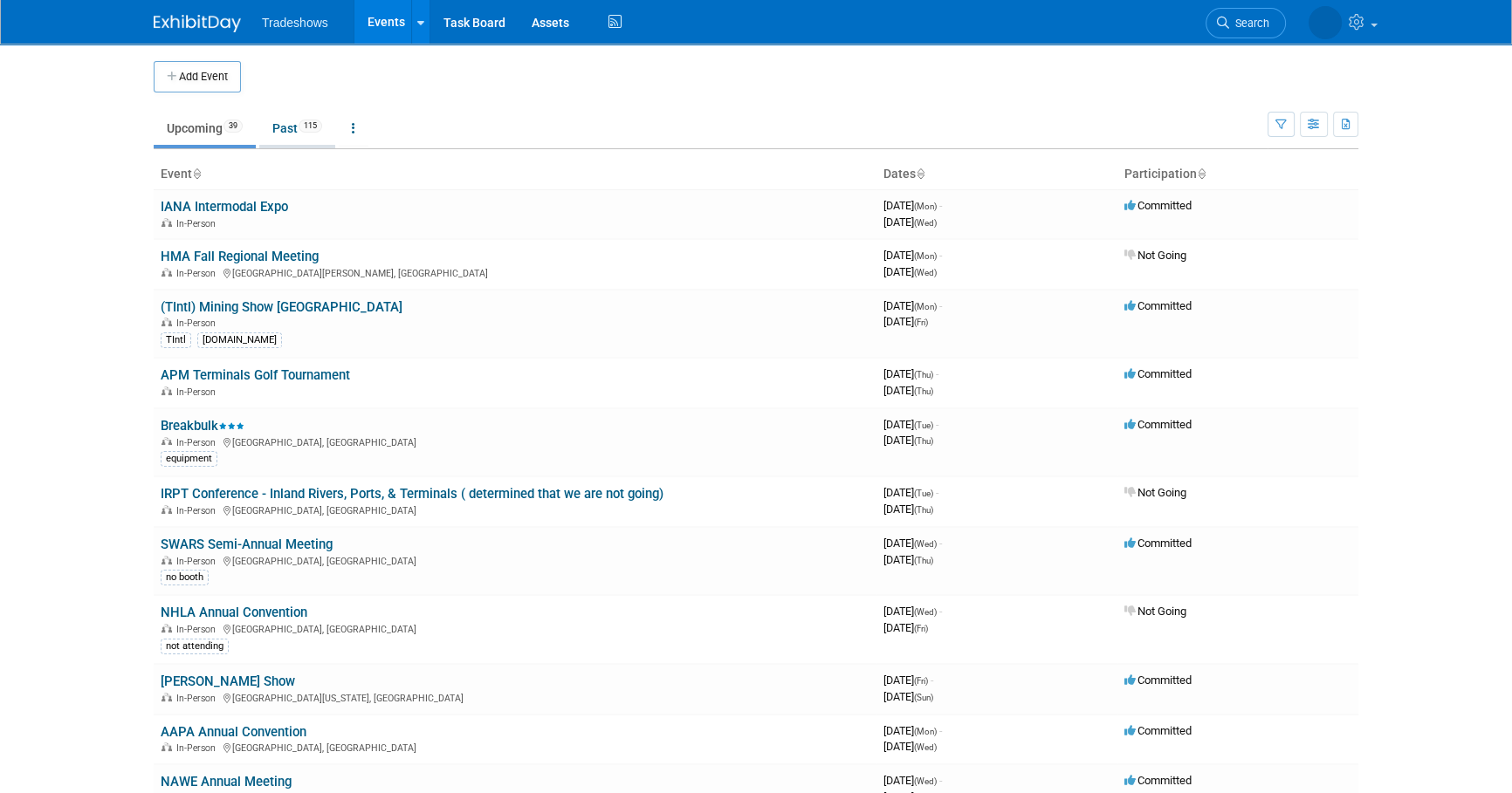
click at [285, 144] on link "Past 115" at bounding box center [296, 129] width 76 height 33
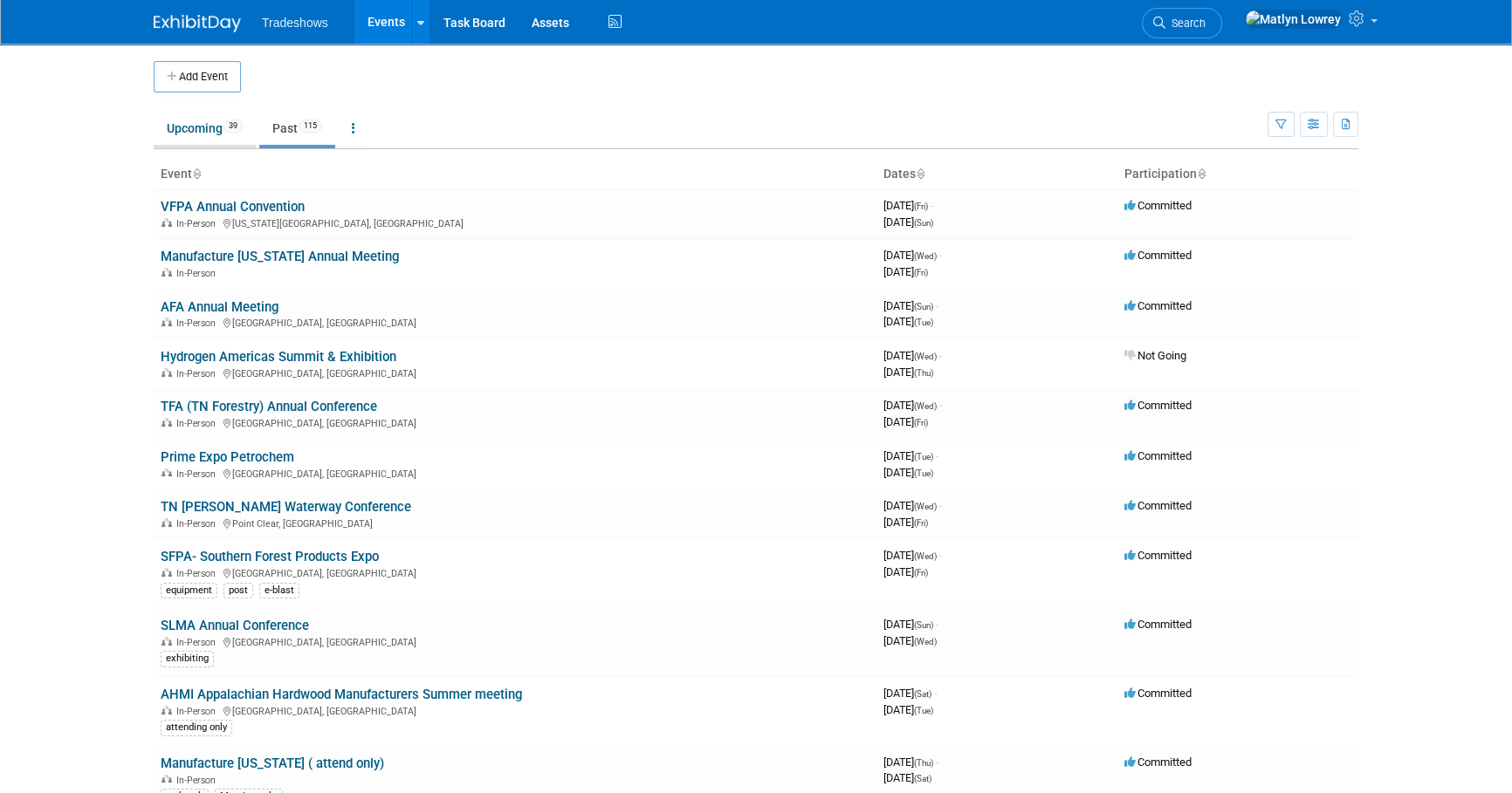
click at [202, 146] on li "Upcoming 39" at bounding box center [204, 130] width 102 height 36
click at [197, 139] on link "Upcoming 39" at bounding box center [204, 129] width 102 height 33
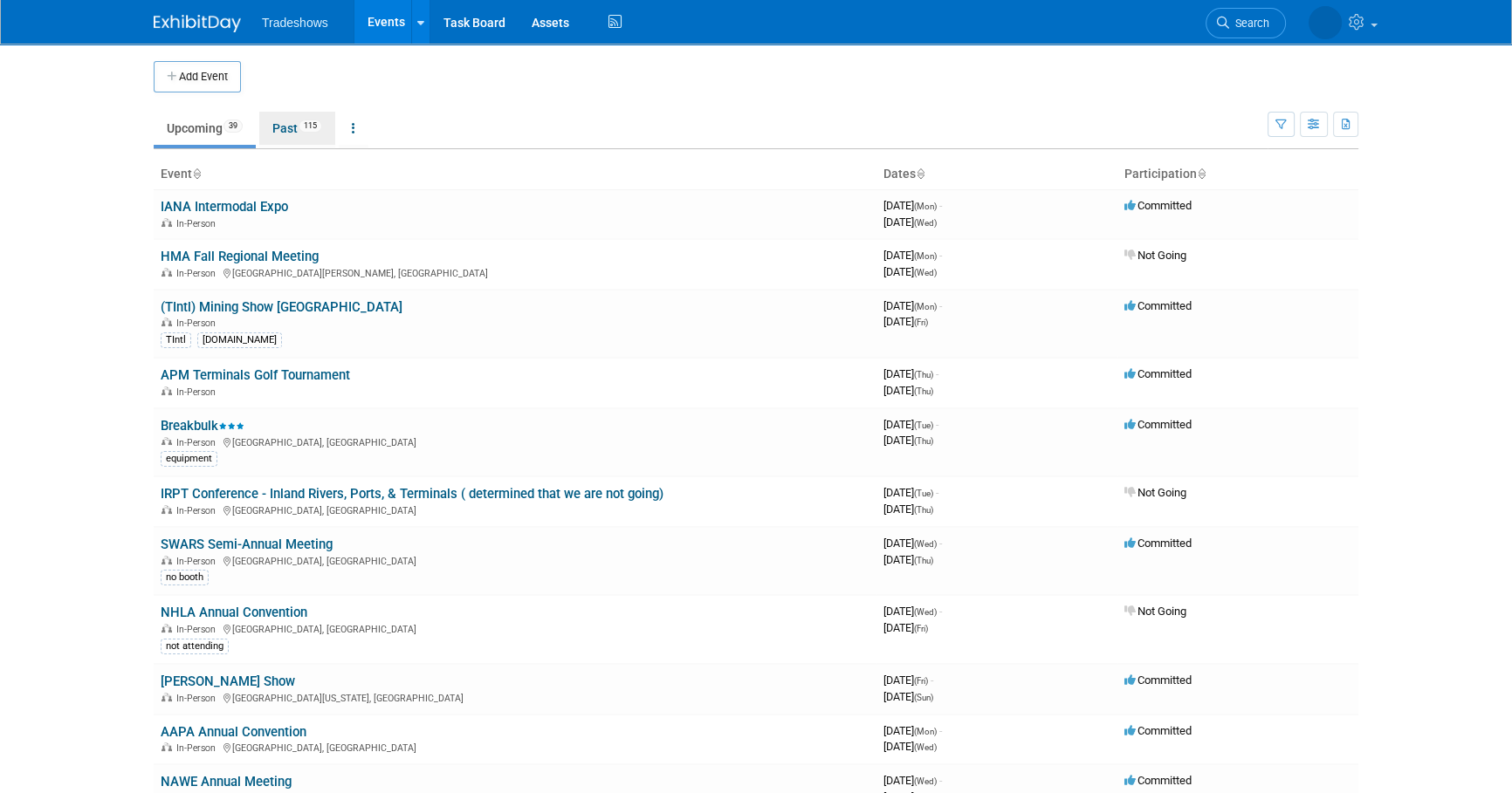
click at [267, 129] on link "Past 115" at bounding box center [296, 129] width 76 height 33
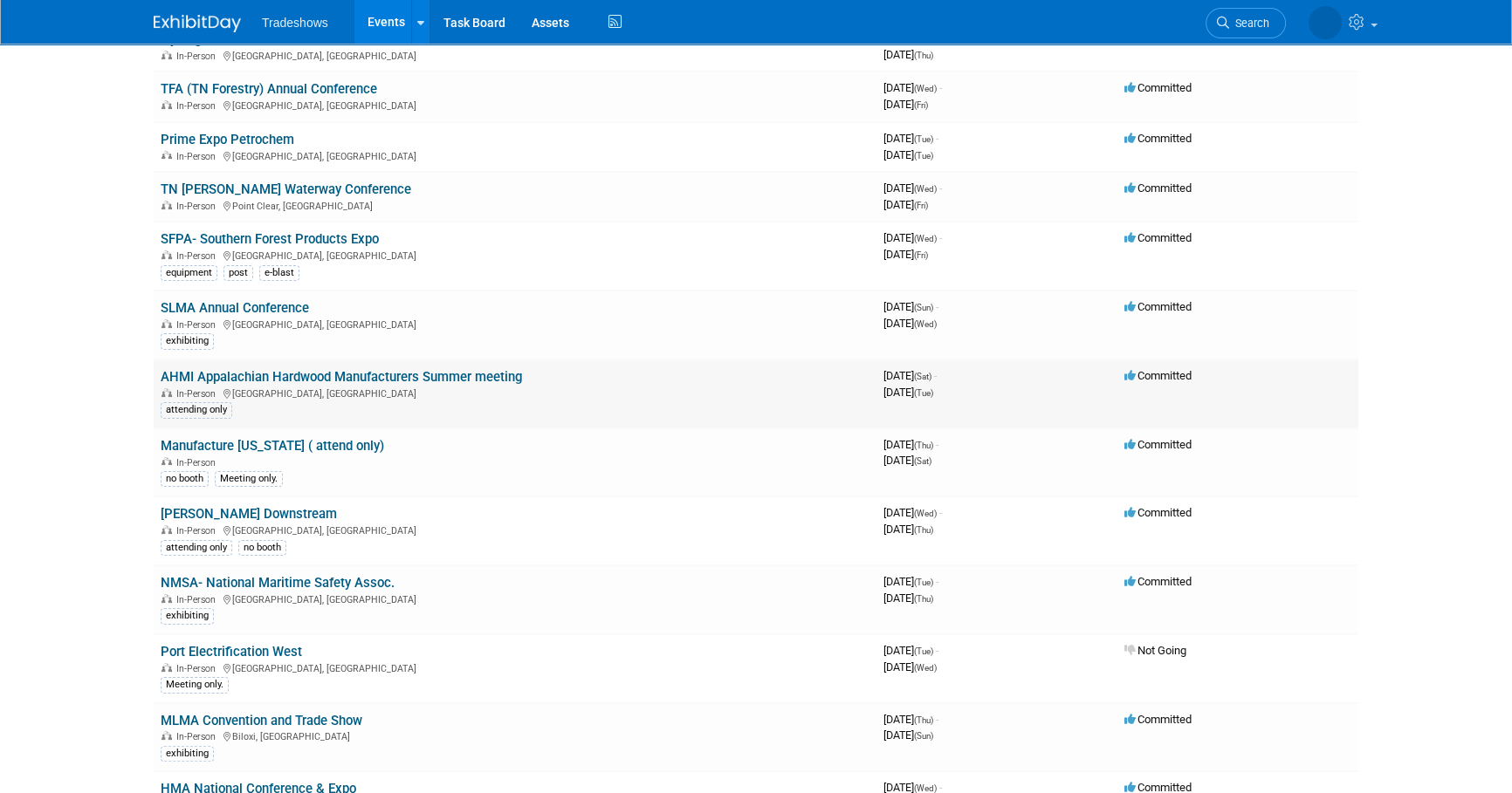
scroll to position [316, 0]
click at [245, 307] on link "SLMA Annual Conference" at bounding box center [234, 308] width 149 height 15
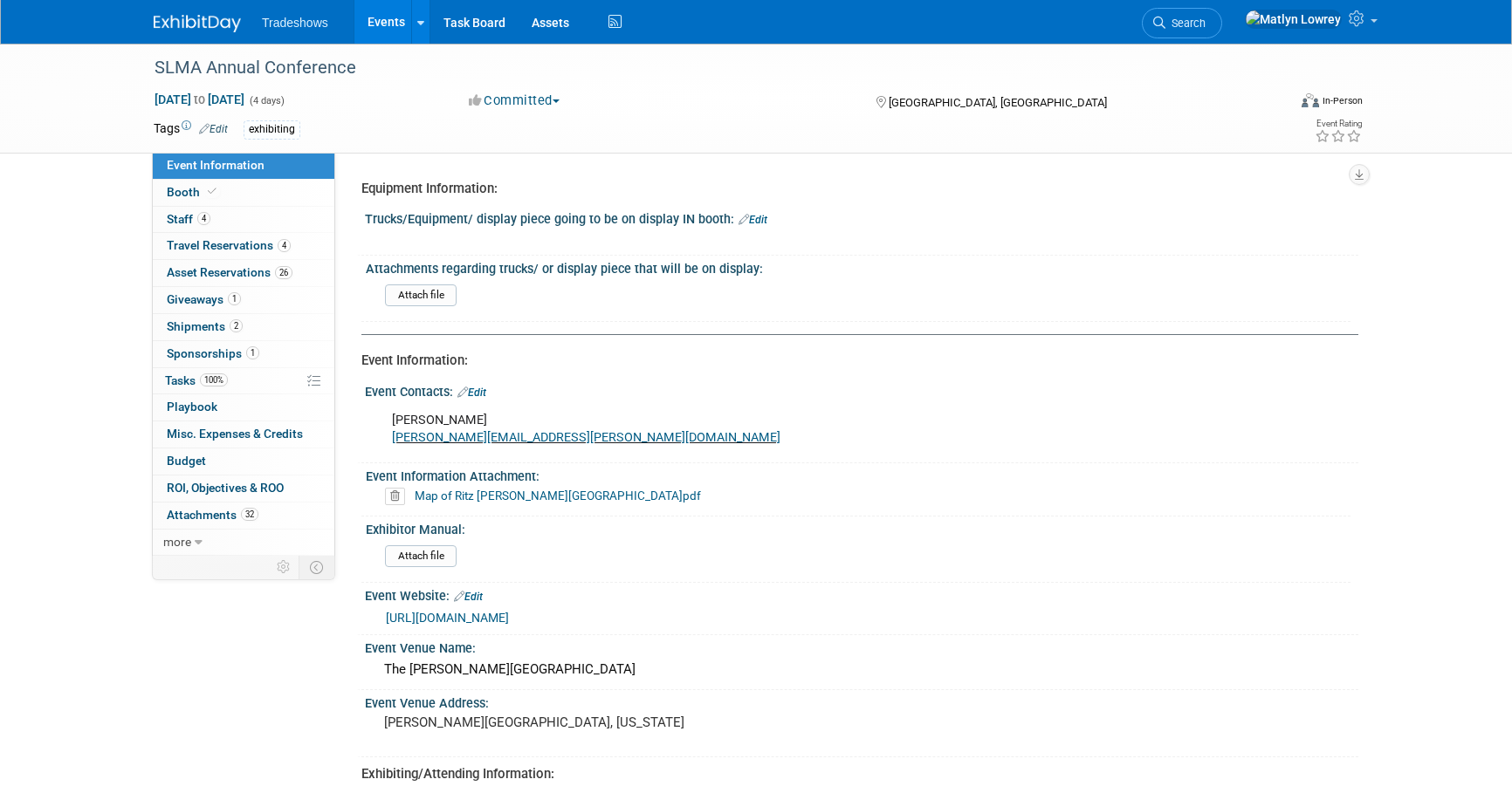
select select "Yes"
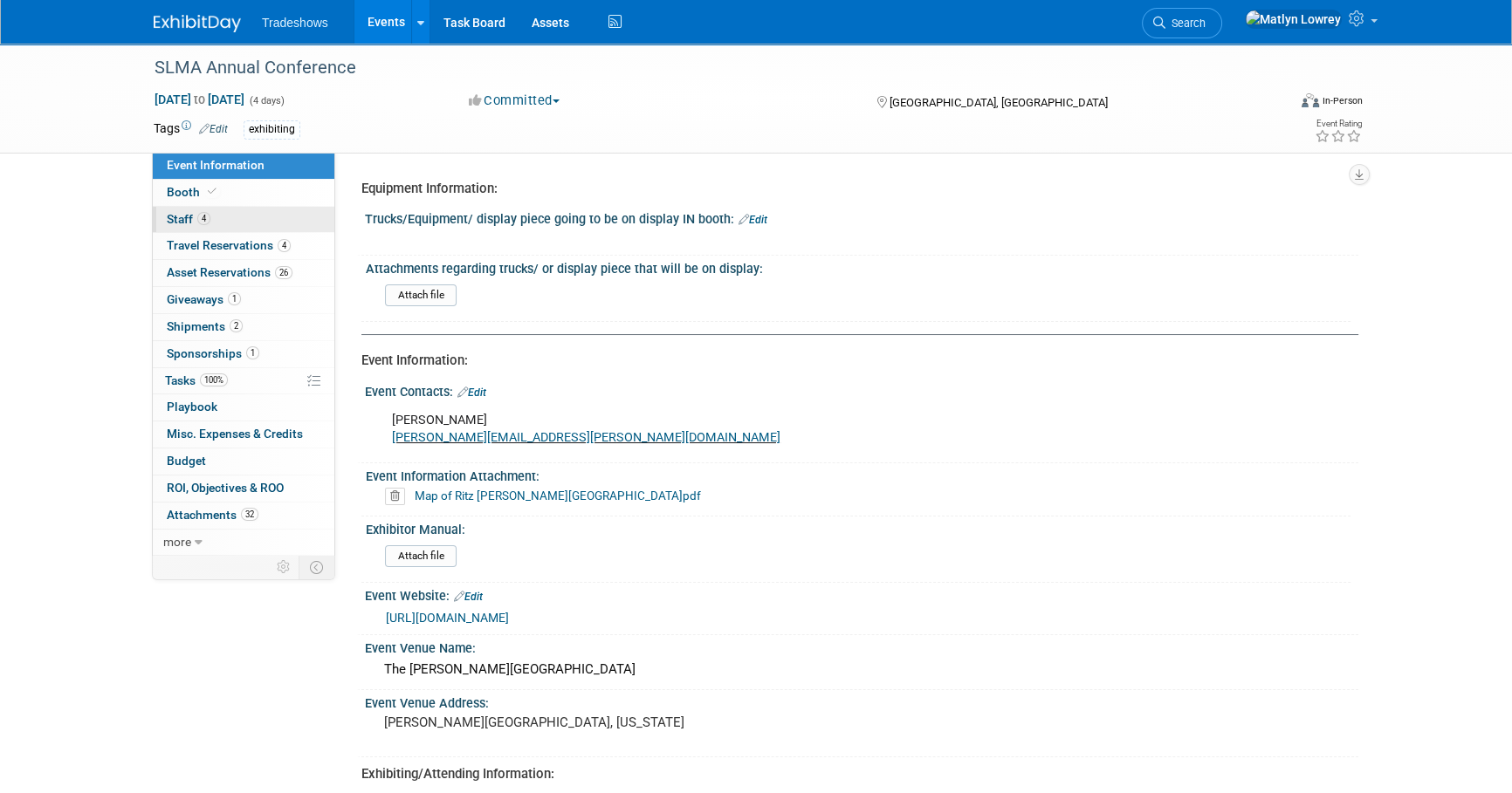
click at [236, 212] on link "4 Staff 4" at bounding box center [243, 220] width 181 height 26
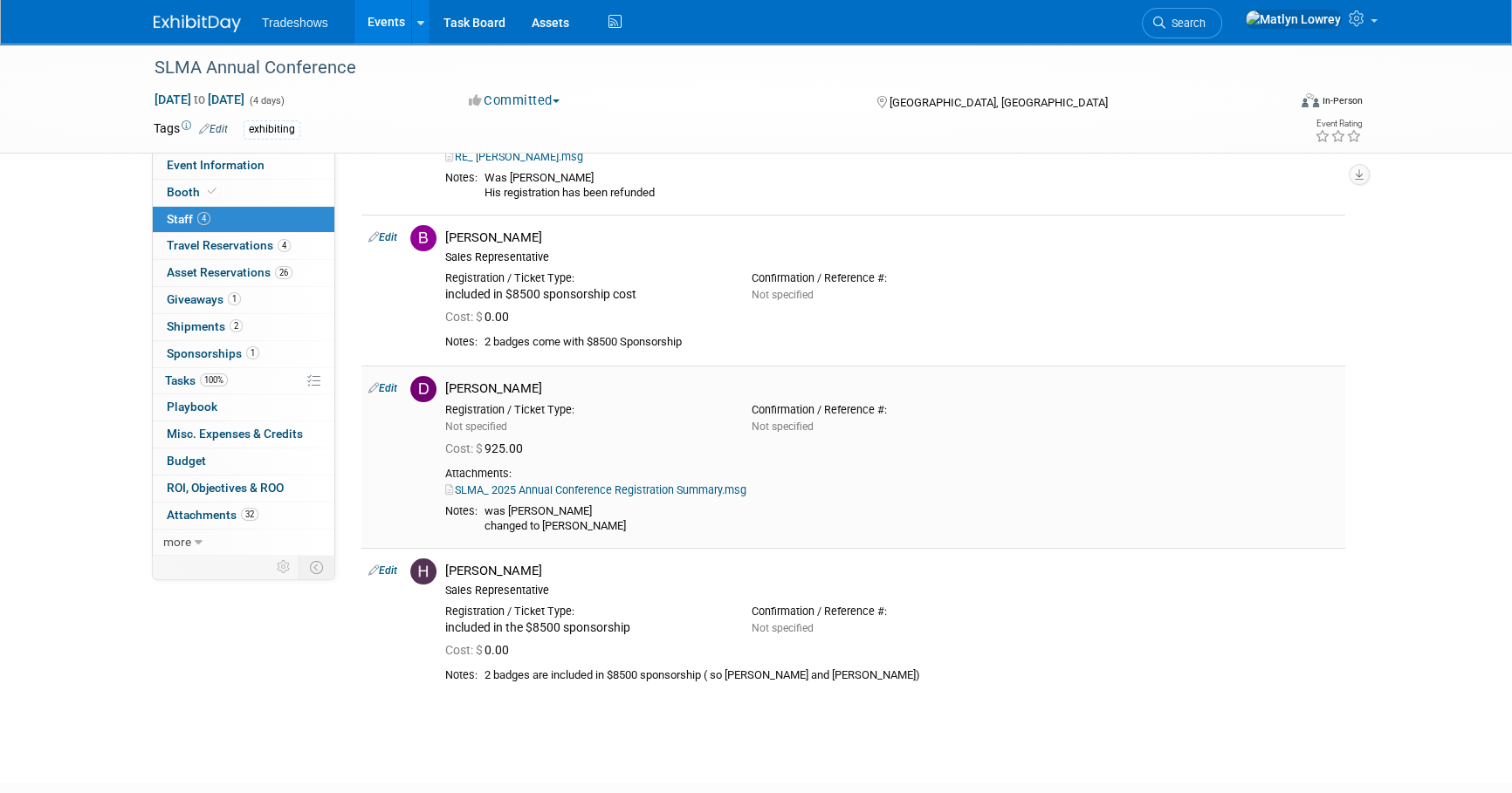
scroll to position [158, 0]
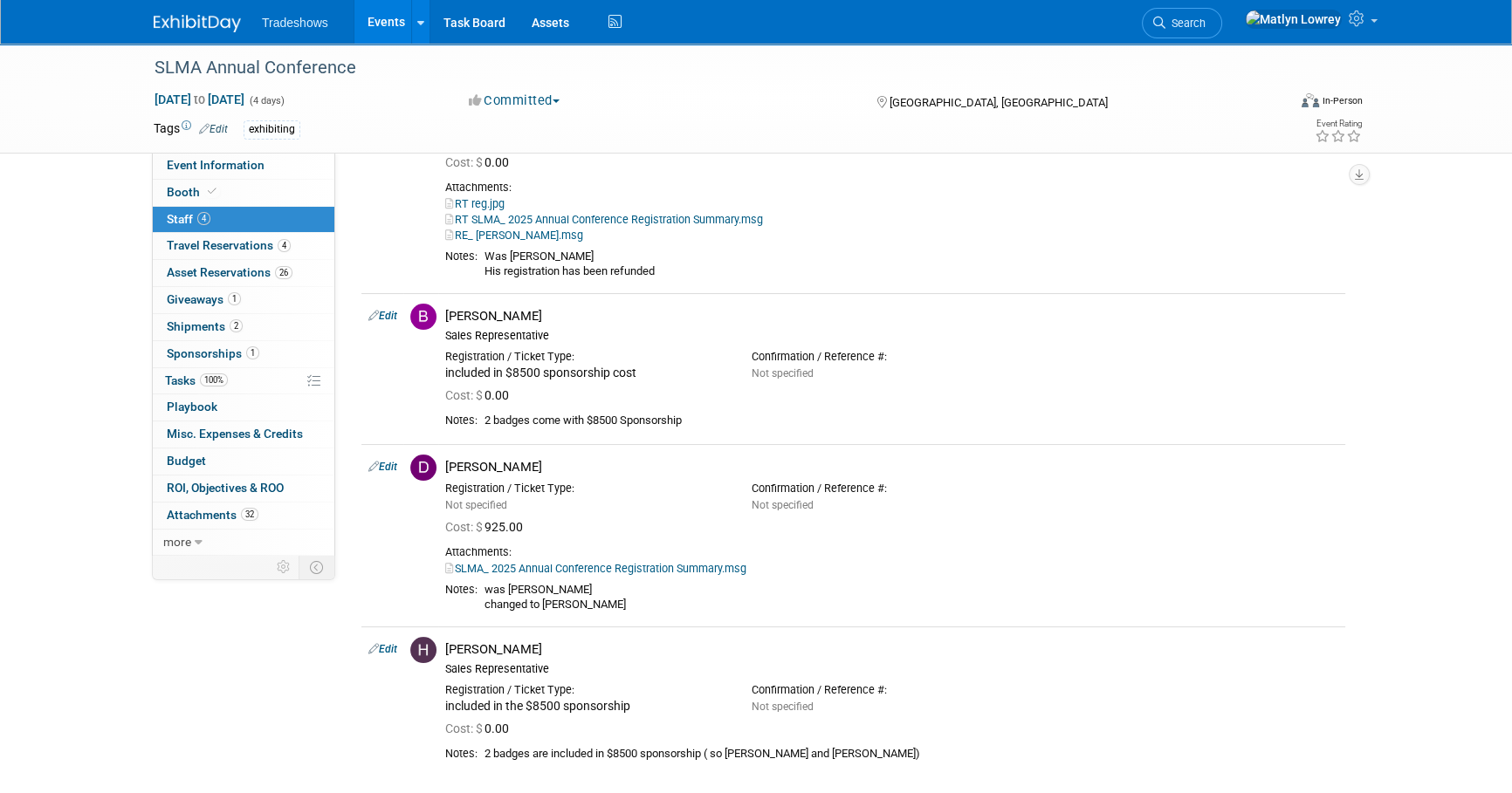
click at [382, 30] on link "Events" at bounding box center [387, 22] width 64 height 44
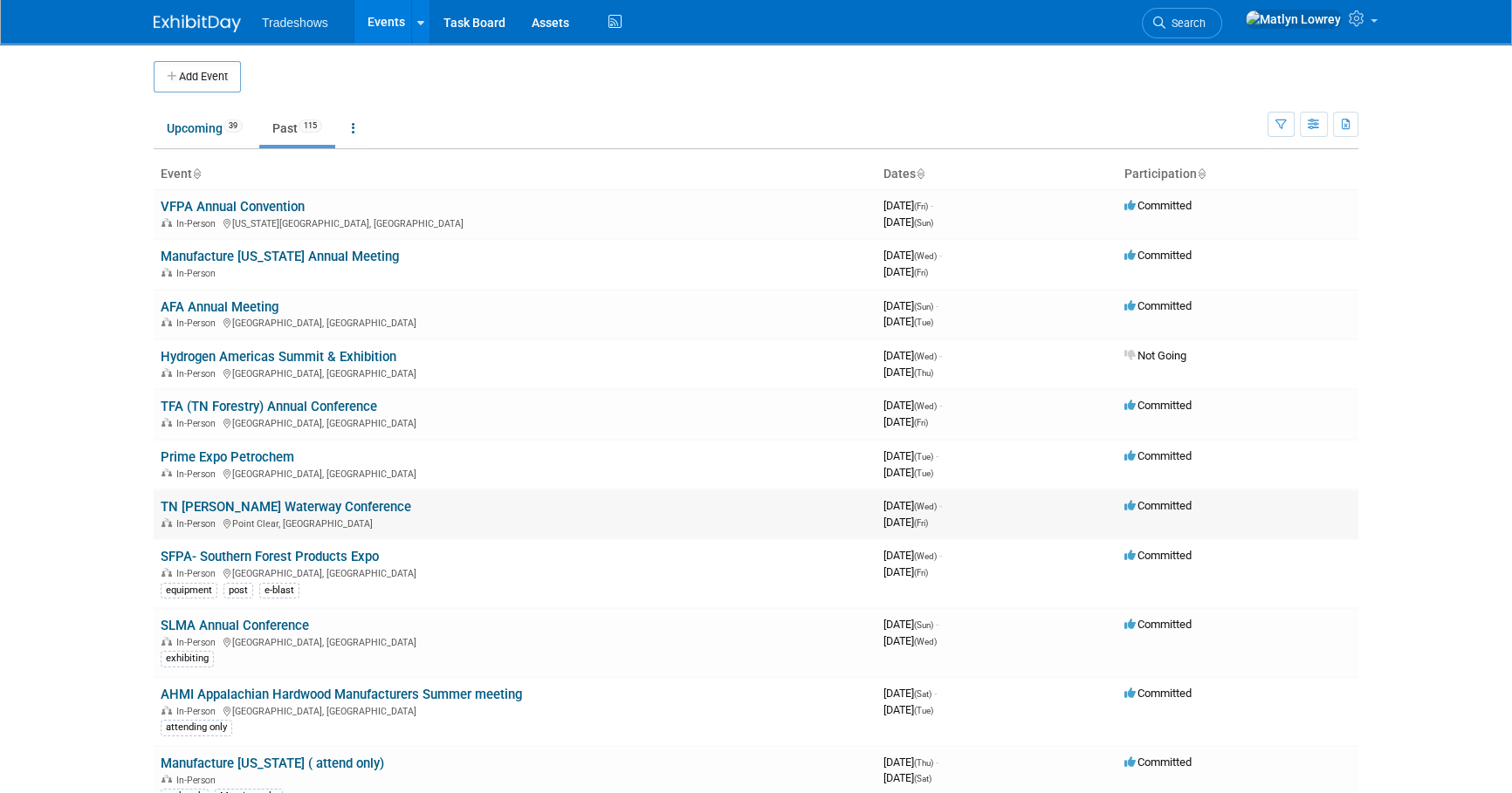
click at [190, 506] on link "TN [PERSON_NAME] Waterway Conference" at bounding box center [285, 506] width 251 height 15
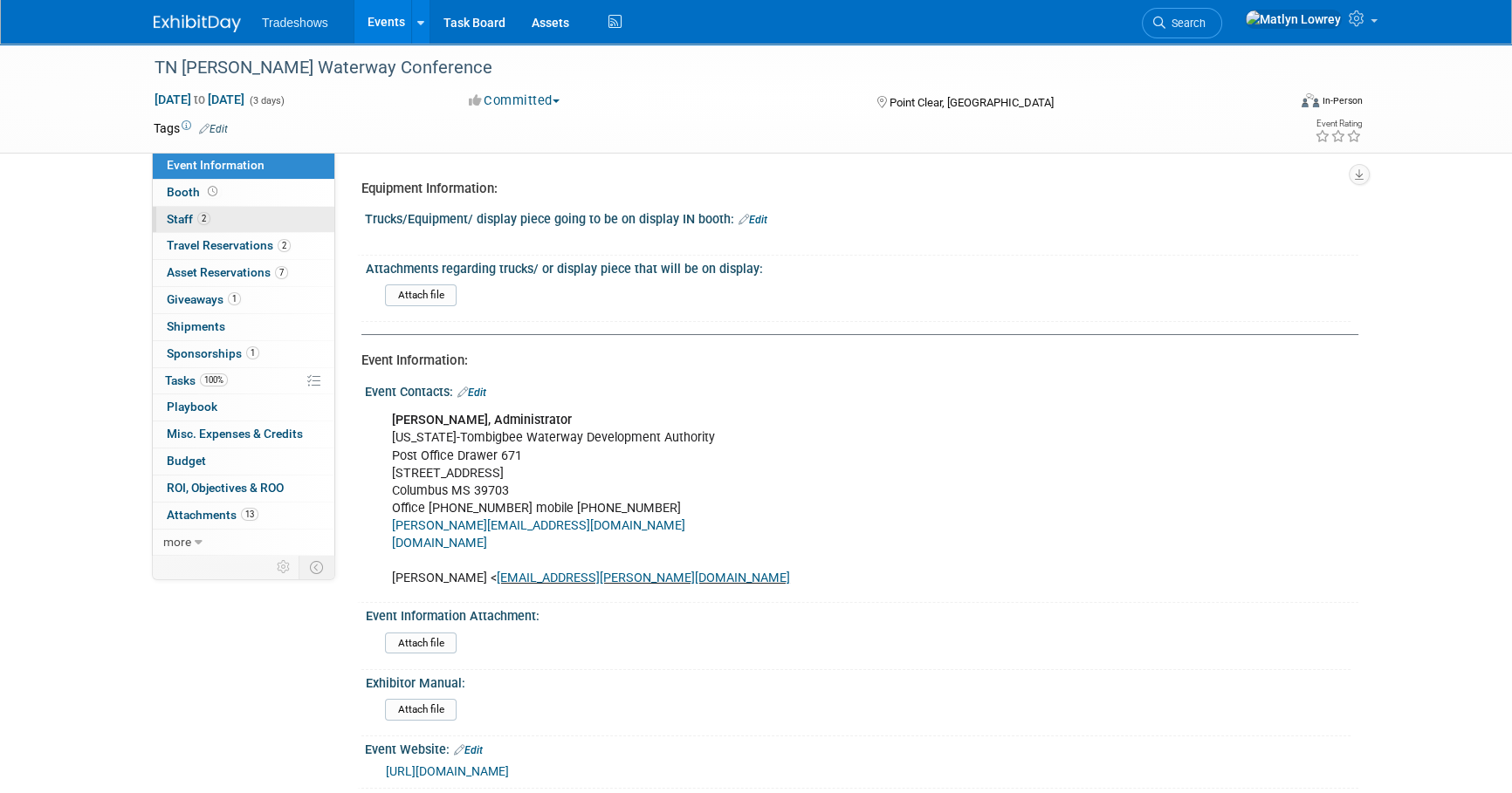
click at [209, 221] on span "2" at bounding box center [203, 219] width 13 height 13
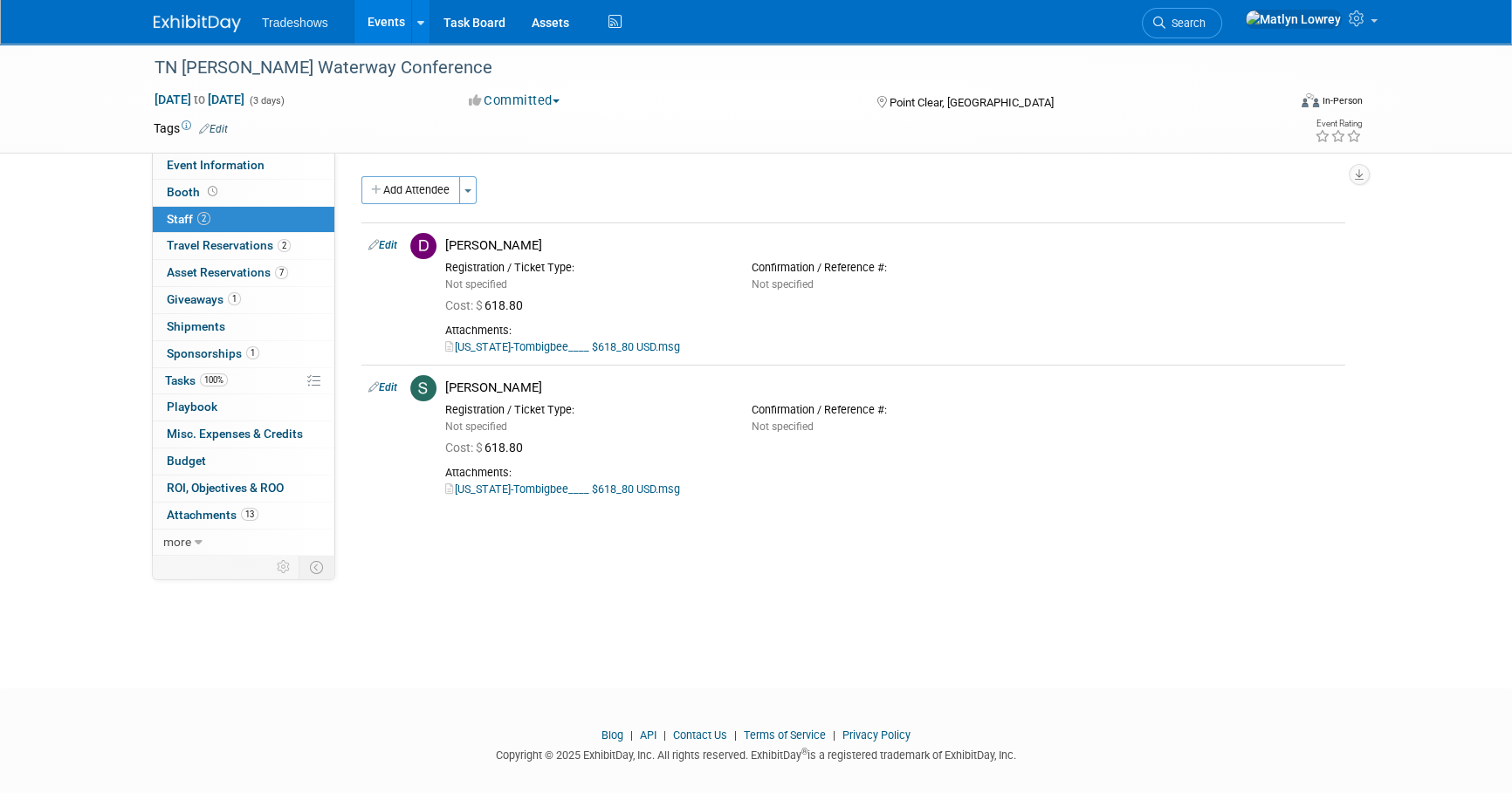
click at [392, 31] on link "Events" at bounding box center [387, 22] width 64 height 44
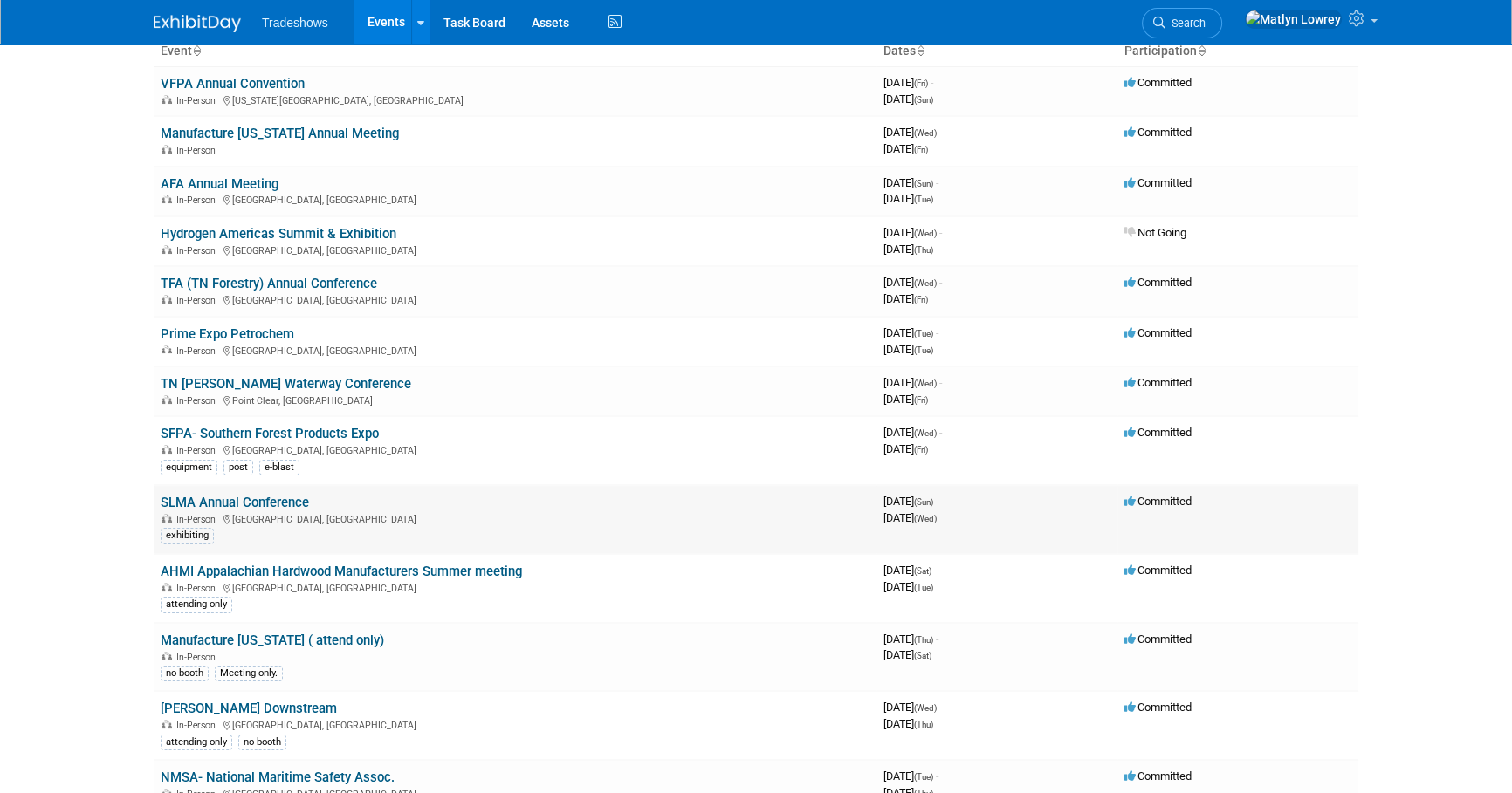
scroll to position [158, 0]
